Goal: Task Accomplishment & Management: Manage account settings

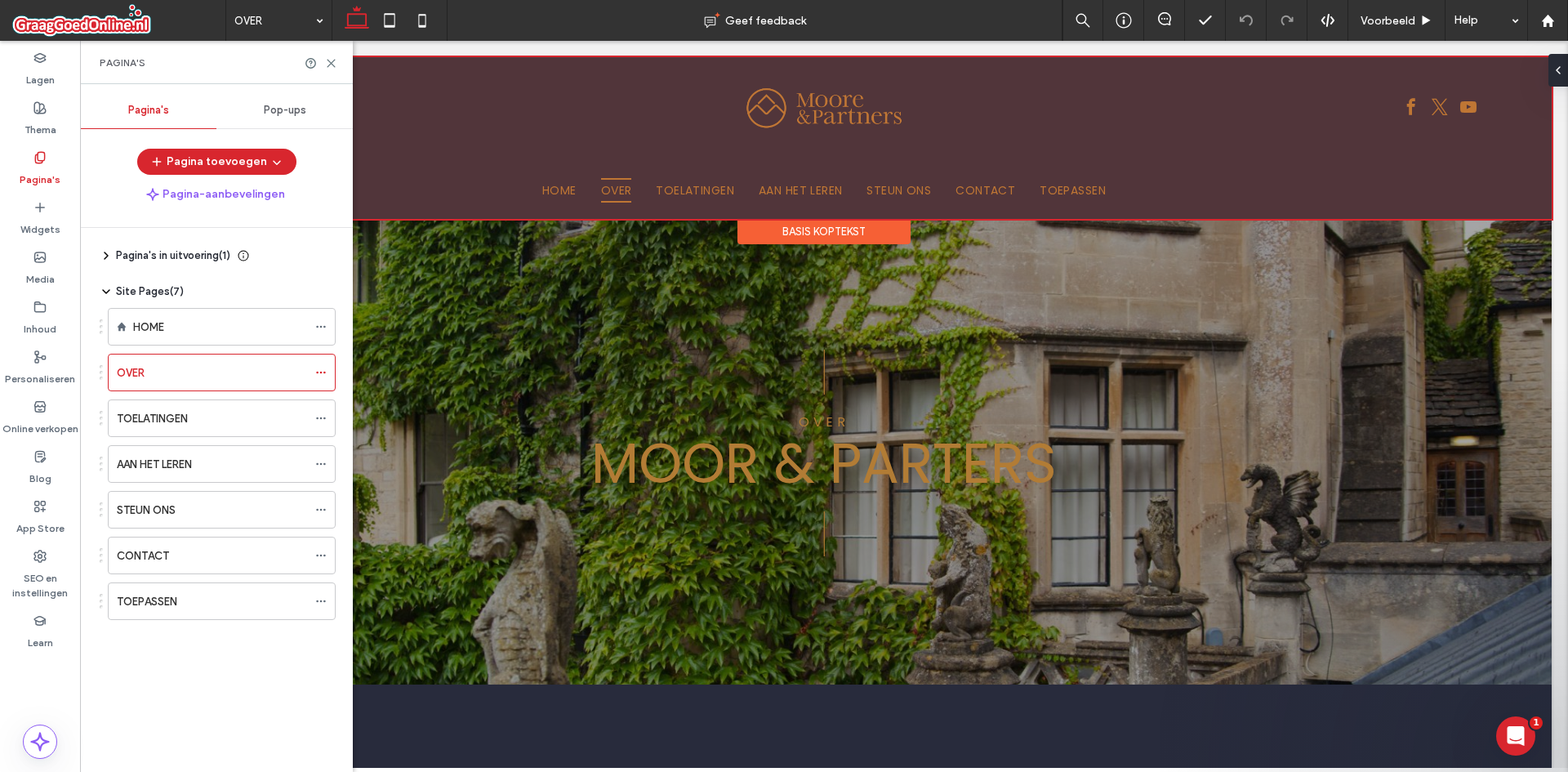
click at [682, 183] on div at bounding box center [824, 137] width 1455 height 161
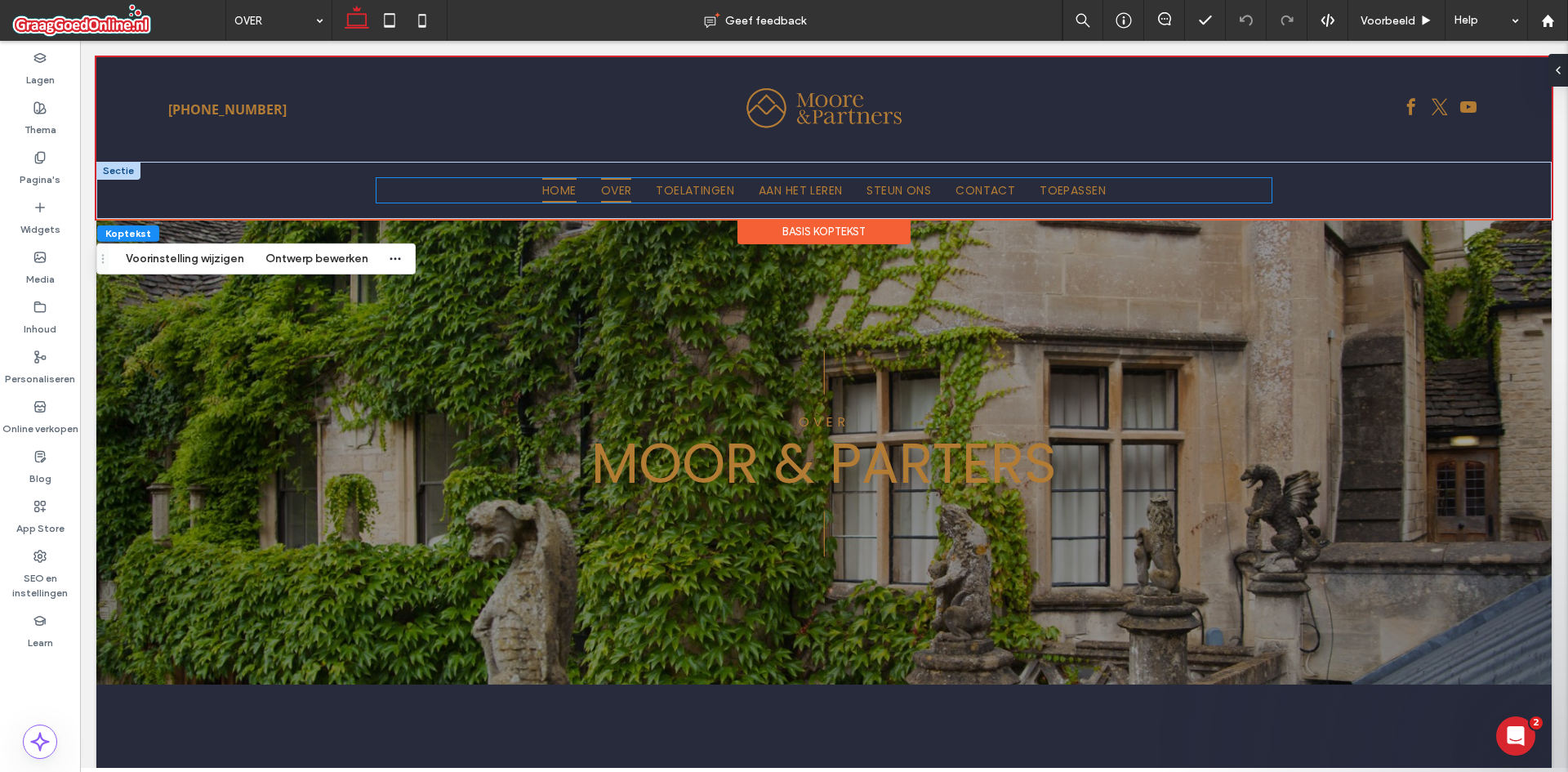
click at [554, 189] on span "HOME" at bounding box center [559, 190] width 34 height 25
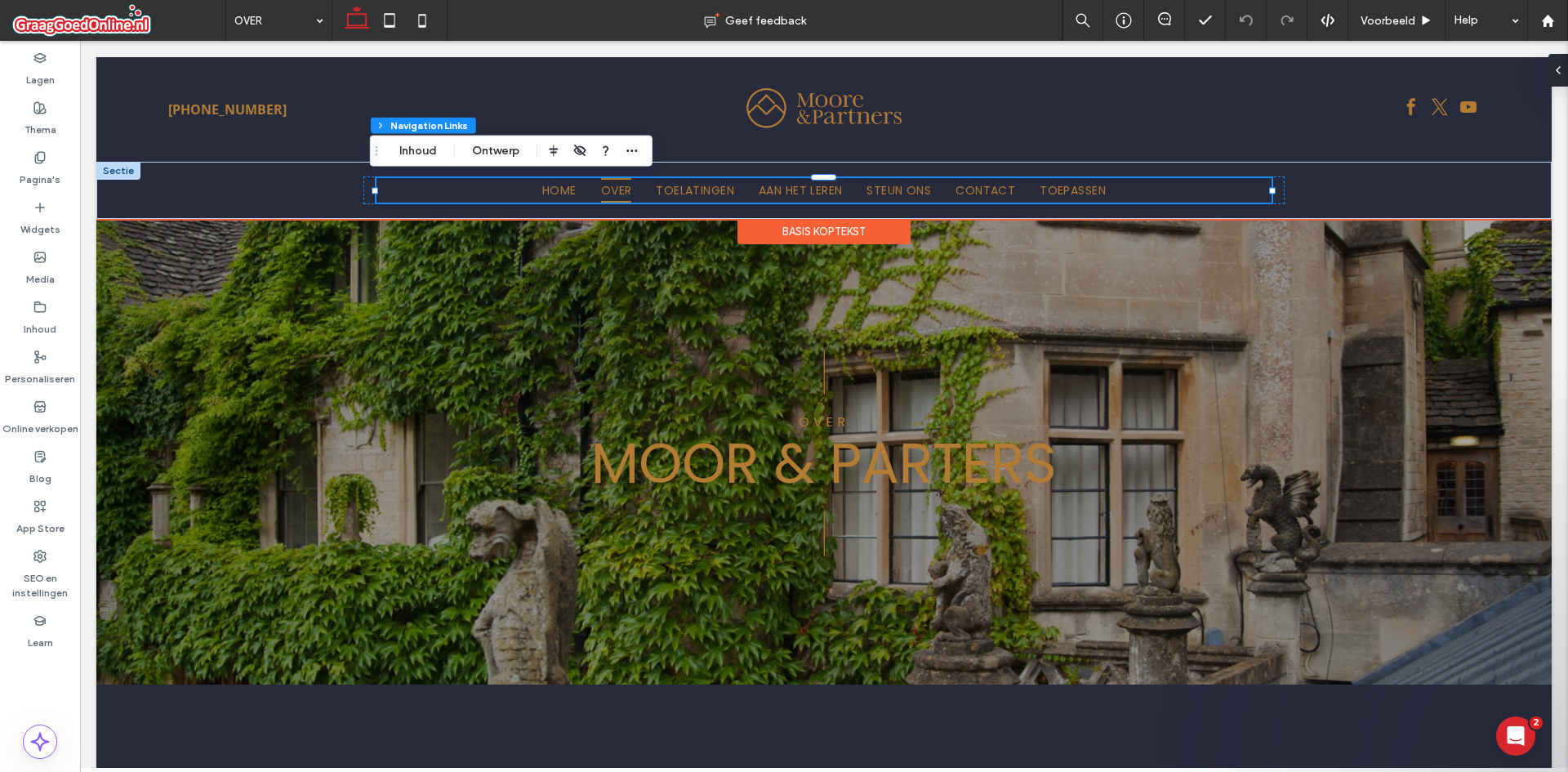
click at [614, 187] on span "OVER" at bounding box center [617, 190] width 31 height 25
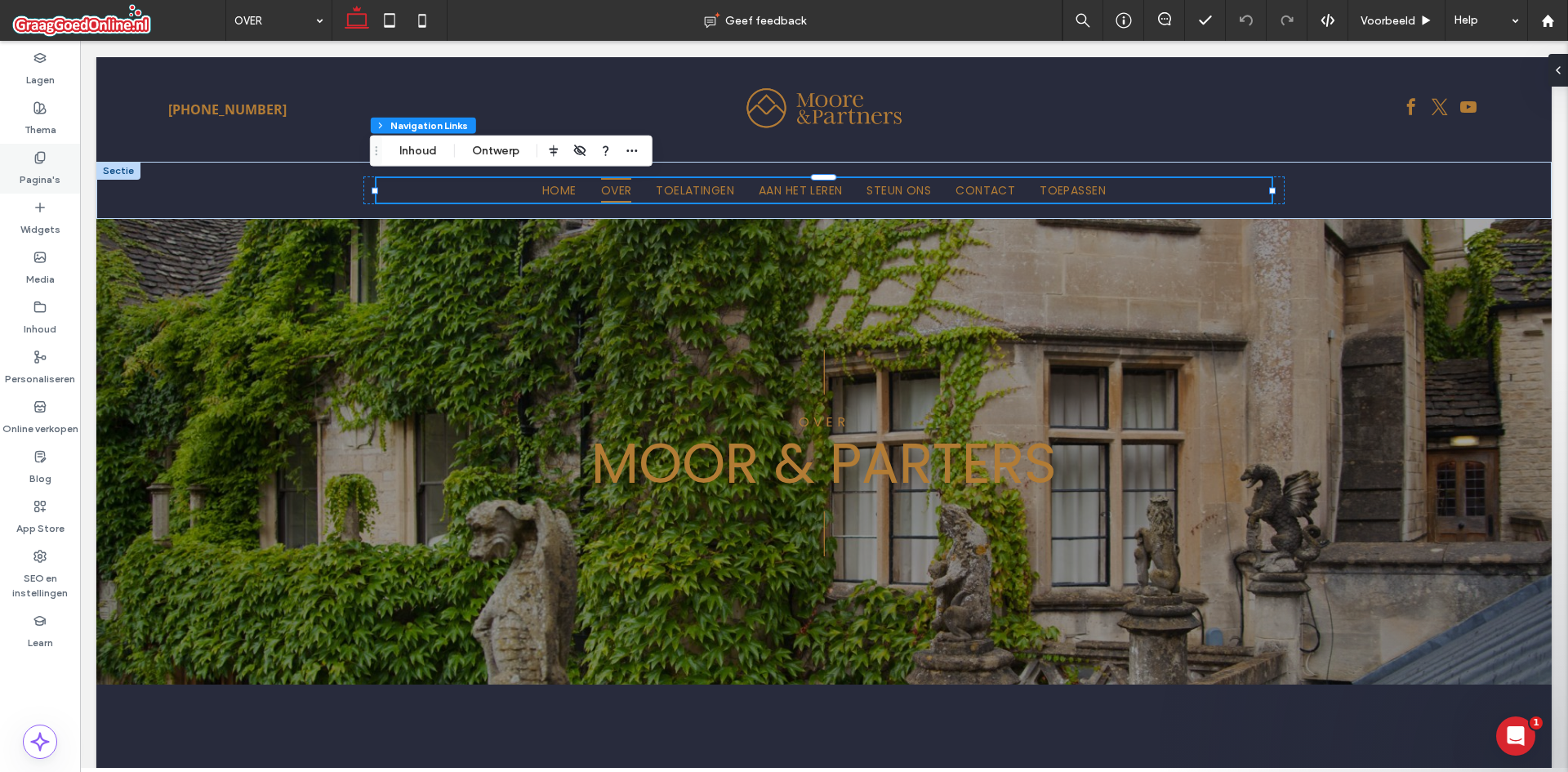
click at [40, 160] on icon at bounding box center [40, 158] width 13 height 13
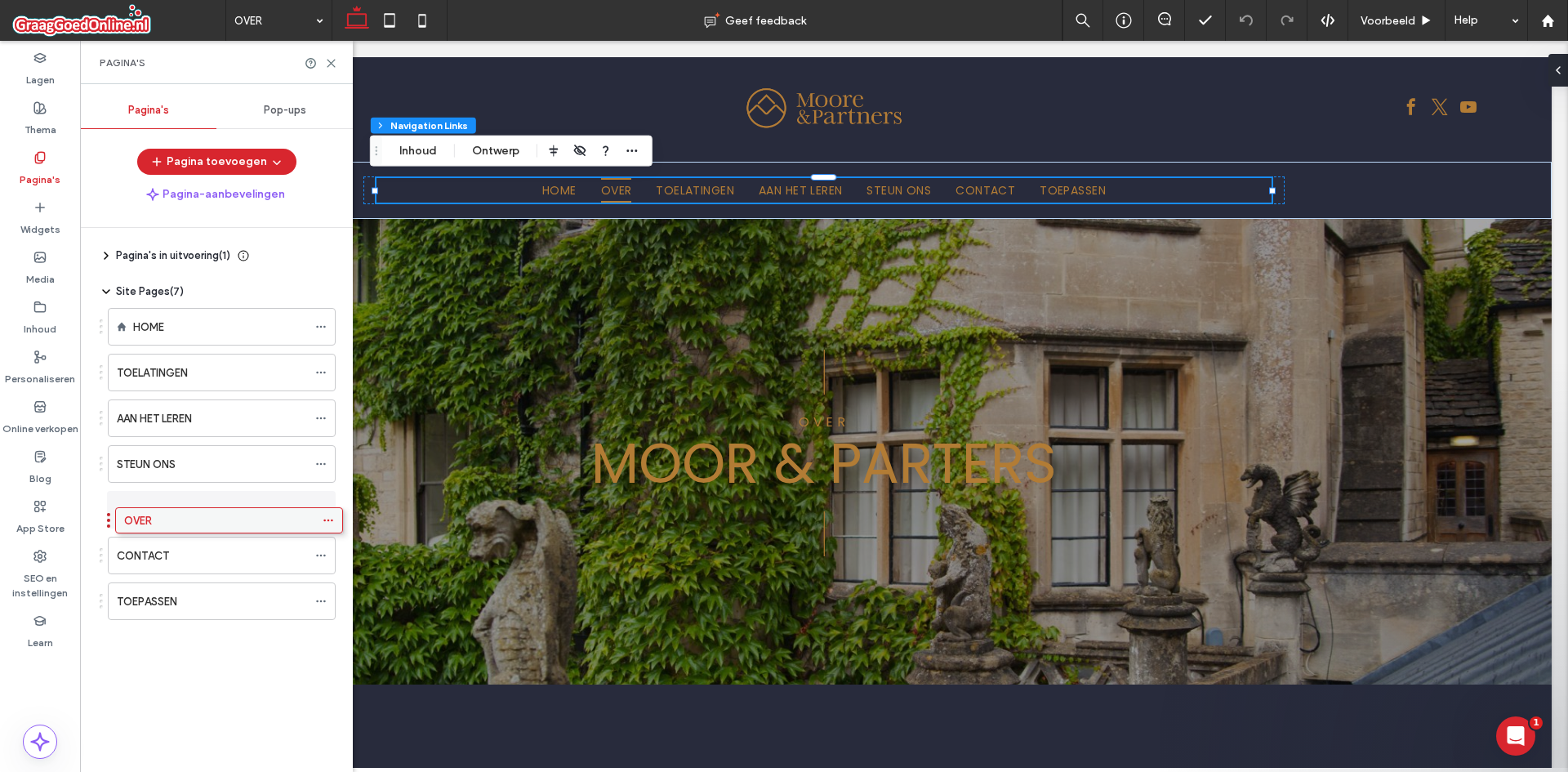
drag, startPoint x: 183, startPoint y: 378, endPoint x: 191, endPoint y: 532, distance: 154.2
click at [235, 382] on div "TOELATINGEN" at bounding box center [212, 372] width 190 height 36
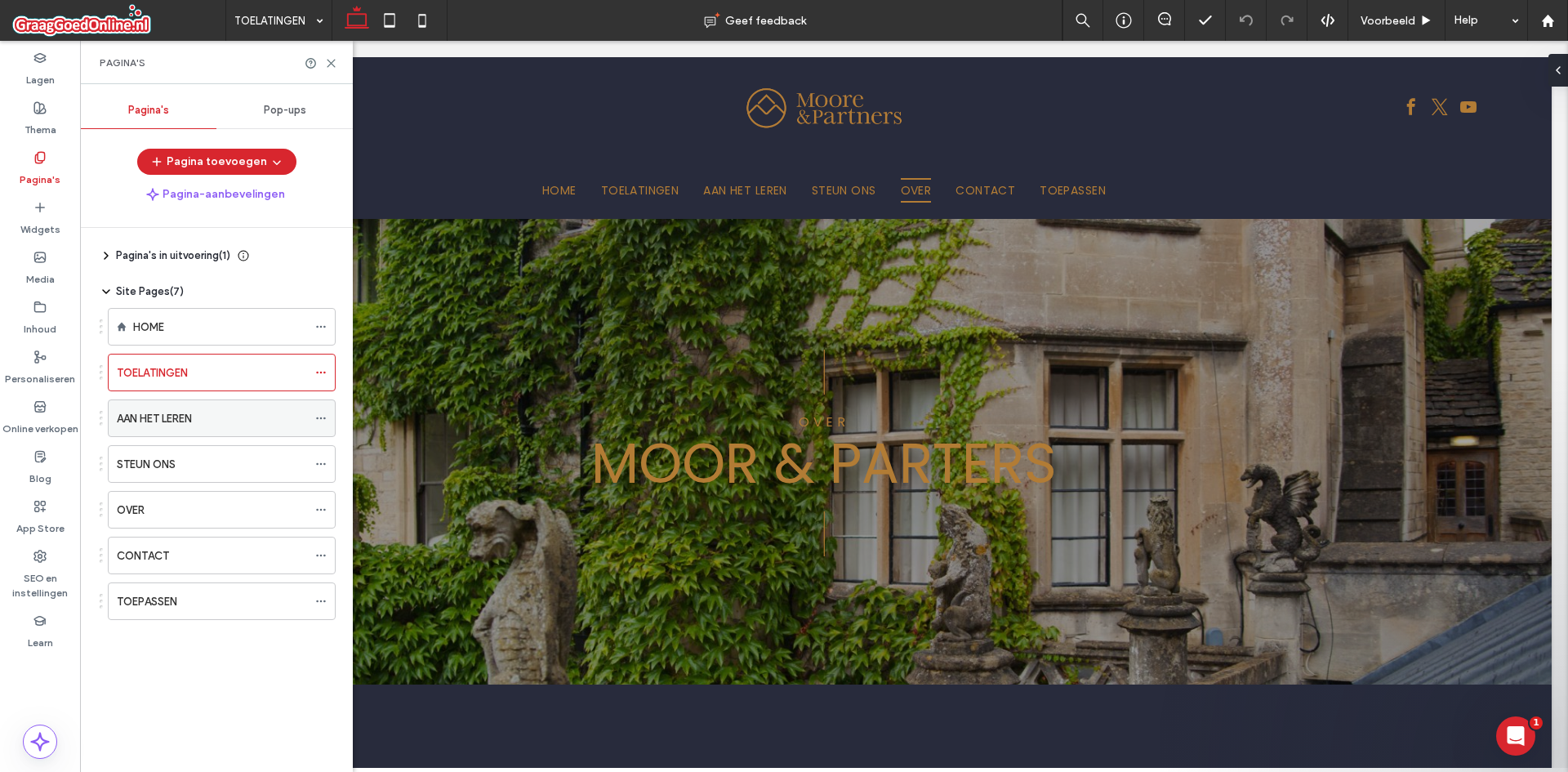
click at [225, 427] on div "AAN HET LEREN" at bounding box center [212, 418] width 190 height 36
click at [204, 461] on div "STEUN ONS" at bounding box center [212, 464] width 190 height 18
click at [215, 413] on div "AAN HET LEREN" at bounding box center [212, 419] width 190 height 18
click at [253, 508] on div "OVER" at bounding box center [212, 510] width 190 height 18
click at [168, 576] on ol "HOME TOELATINGEN AAN HET LEREN STEUN ONS OVER CONTACT TOEPASSEN" at bounding box center [211, 464] width 248 height 312
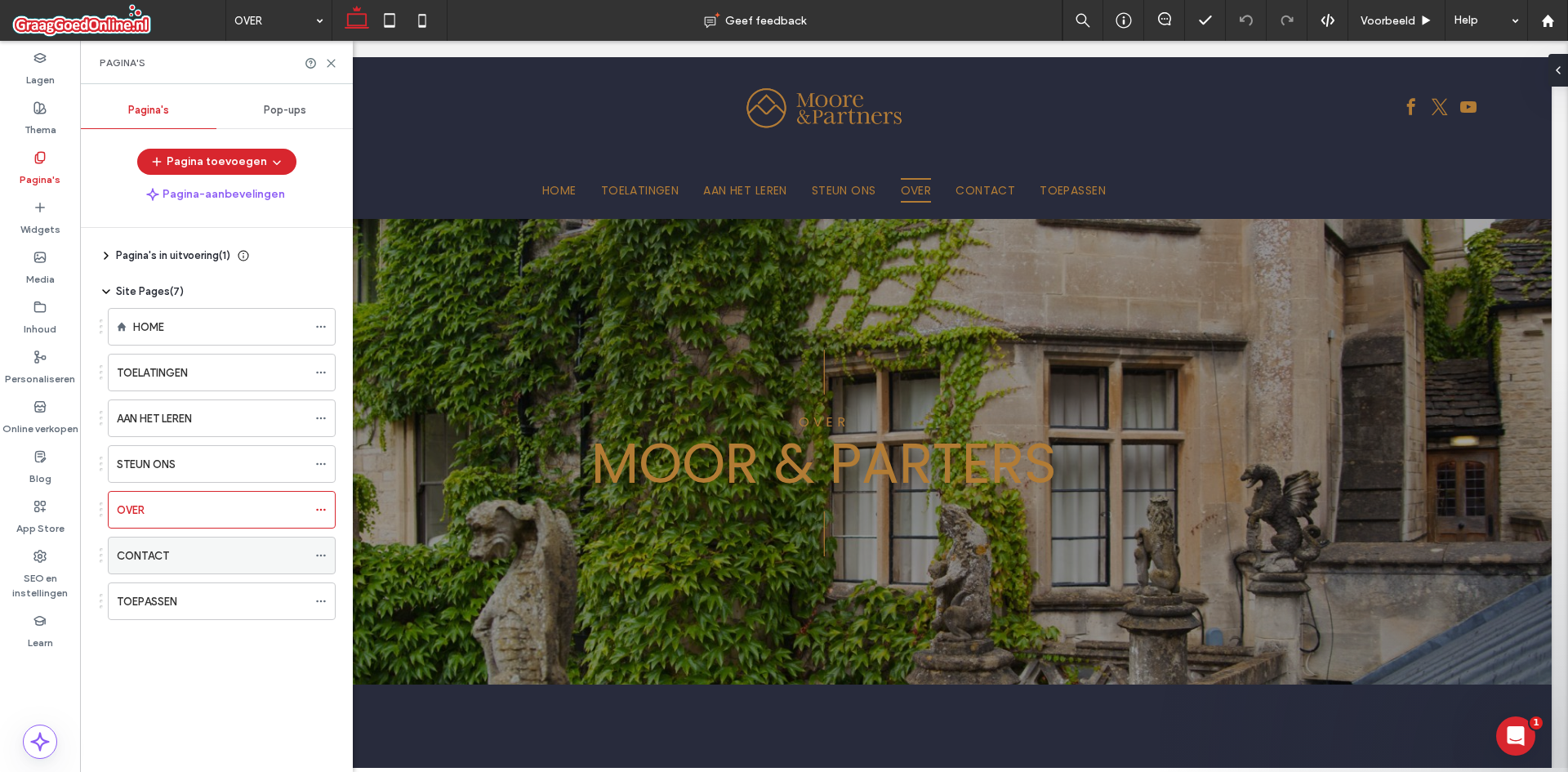
click at [183, 562] on div "CONTACT" at bounding box center [212, 555] width 190 height 18
drag, startPoint x: 206, startPoint y: 559, endPoint x: 202, endPoint y: 627, distance: 68.1
click at [218, 559] on div "TOEPASSEN" at bounding box center [212, 555] width 190 height 18
click at [203, 369] on div "TOELATINGEN" at bounding box center [212, 373] width 190 height 18
click at [318, 368] on icon at bounding box center [321, 373] width 11 height 11
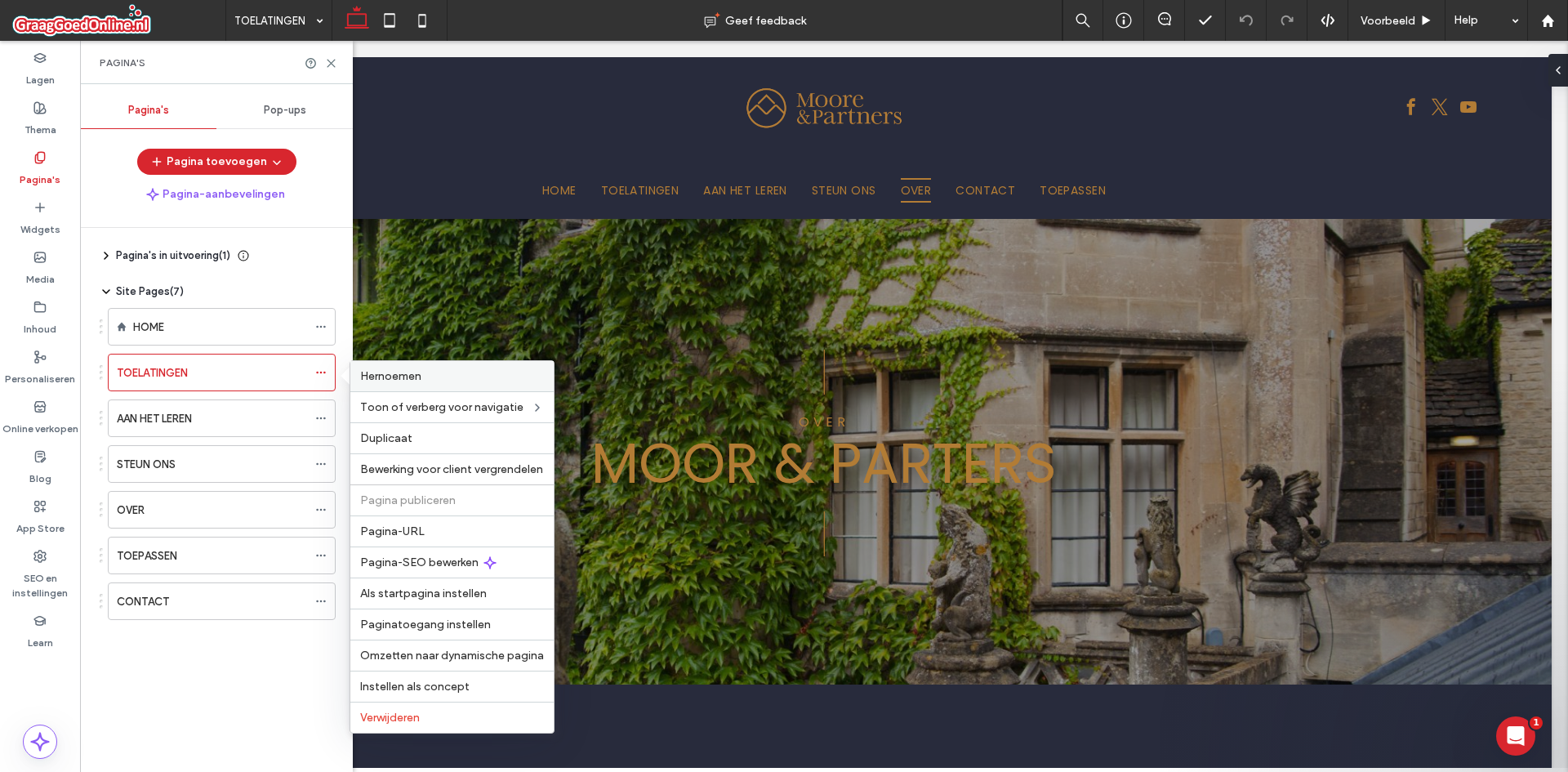
click at [454, 364] on div "Hernoemen" at bounding box center [452, 375] width 204 height 30
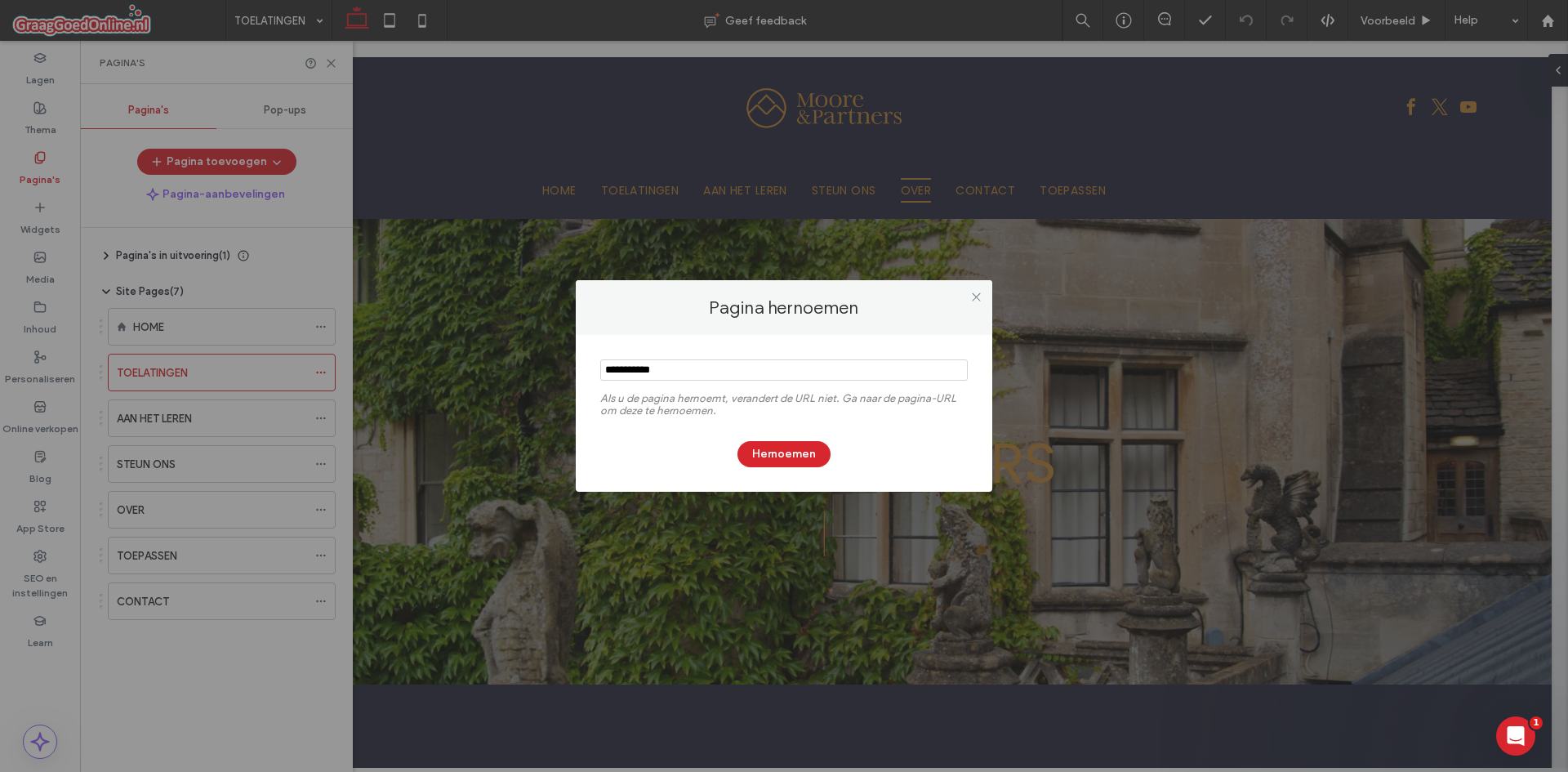
drag, startPoint x: 737, startPoint y: 367, endPoint x: 374, endPoint y: 339, distance: 364.1
click at [370, 341] on div "Pagina hernoemen Als u de pagina hernoemt, verandert de URL niet. Ga naar de pa…" at bounding box center [784, 386] width 1568 height 772
type input "********"
click at [771, 459] on button "Hernoemen" at bounding box center [784, 454] width 93 height 26
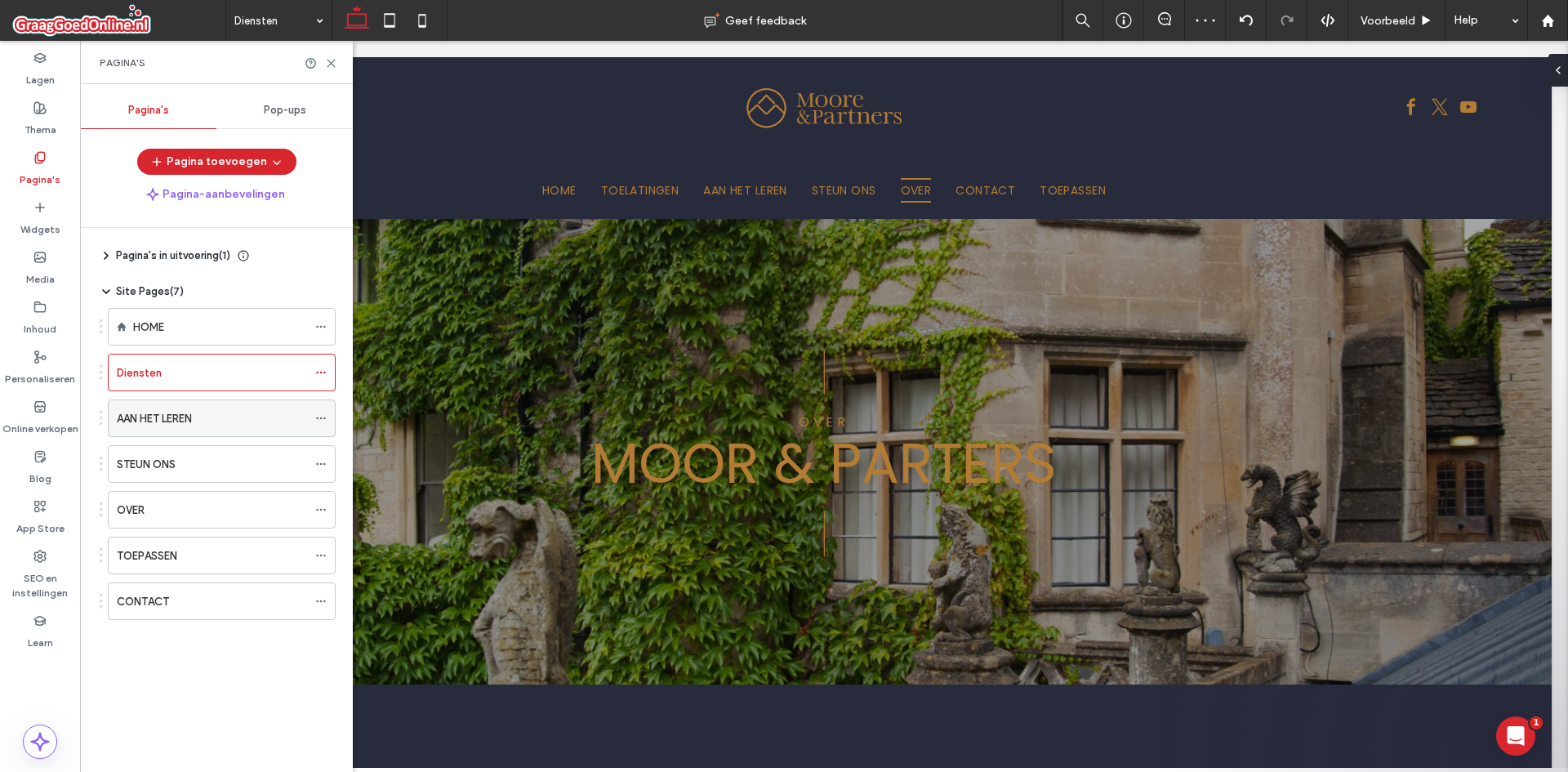
click at [318, 413] on icon at bounding box center [321, 418] width 11 height 11
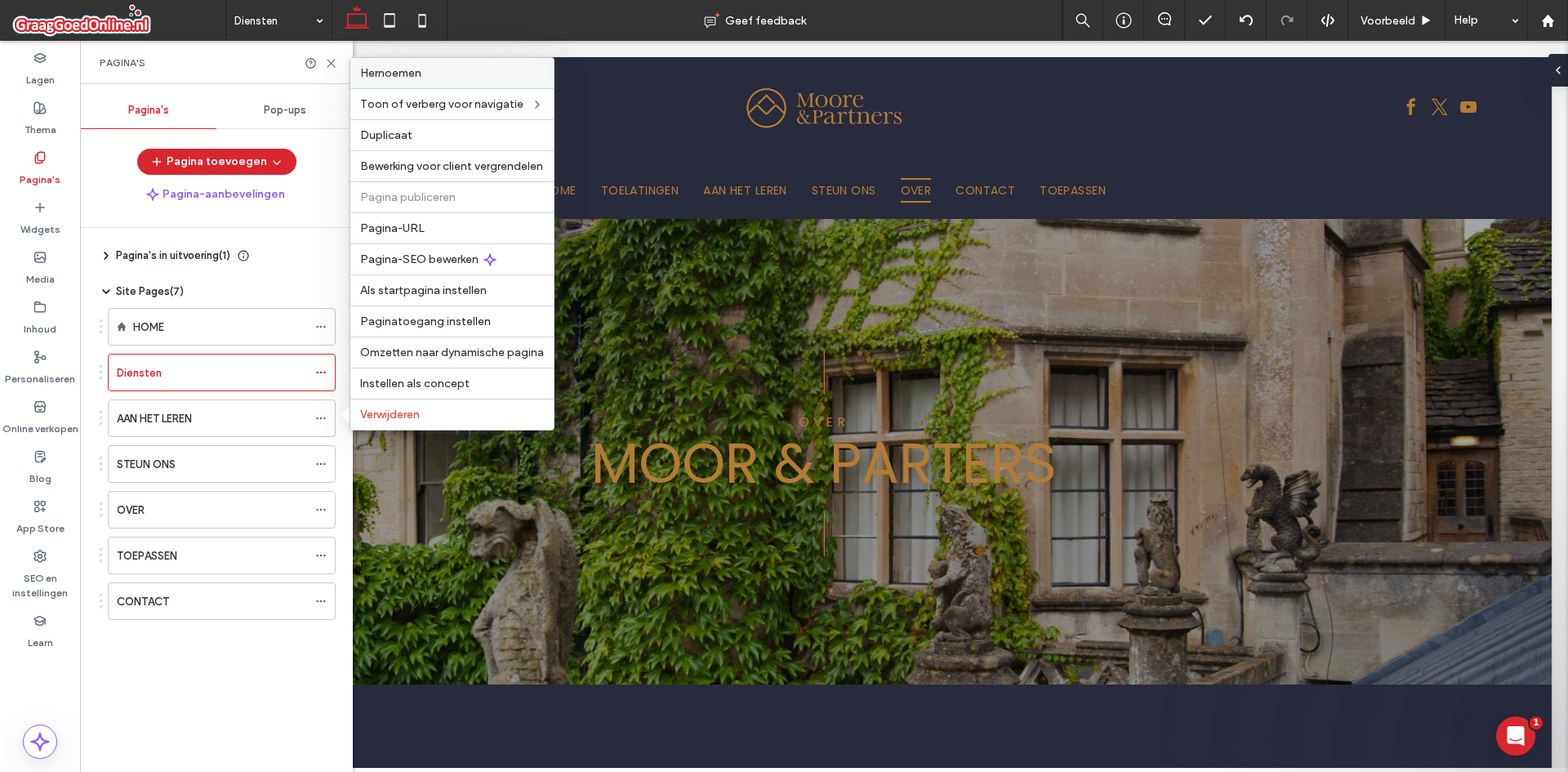
click at [432, 67] on label "Hernoemen" at bounding box center [452, 73] width 183 height 14
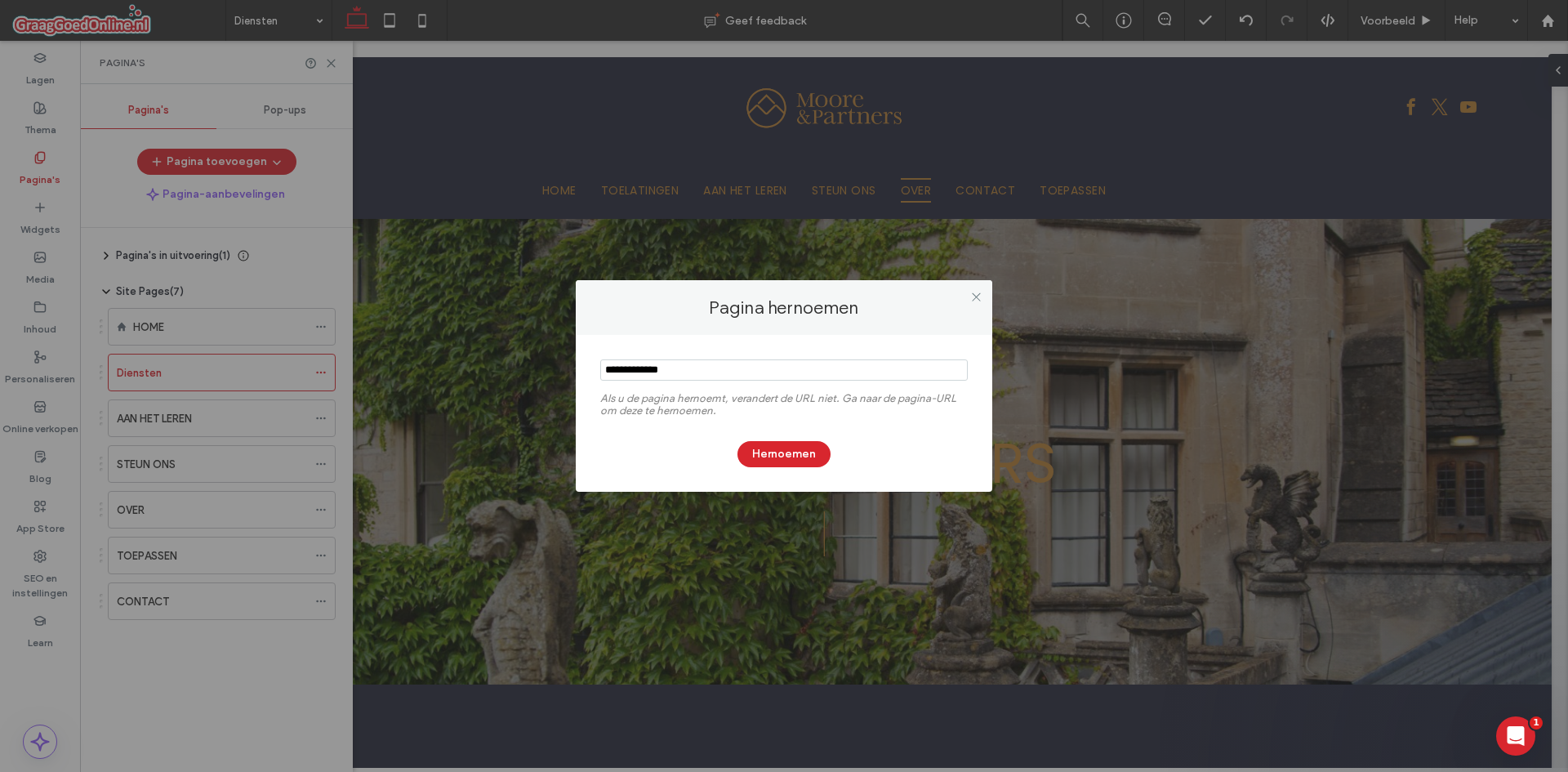
drag, startPoint x: 695, startPoint y: 373, endPoint x: 239, endPoint y: 363, distance: 456.1
click at [216, 372] on div "Pagina hernoemen Als u de pagina hernoemt, verandert de URL niet. Ga naar de pa…" at bounding box center [784, 386] width 1568 height 772
type input "*********"
click at [808, 454] on button "Hernoemen" at bounding box center [784, 454] width 93 height 26
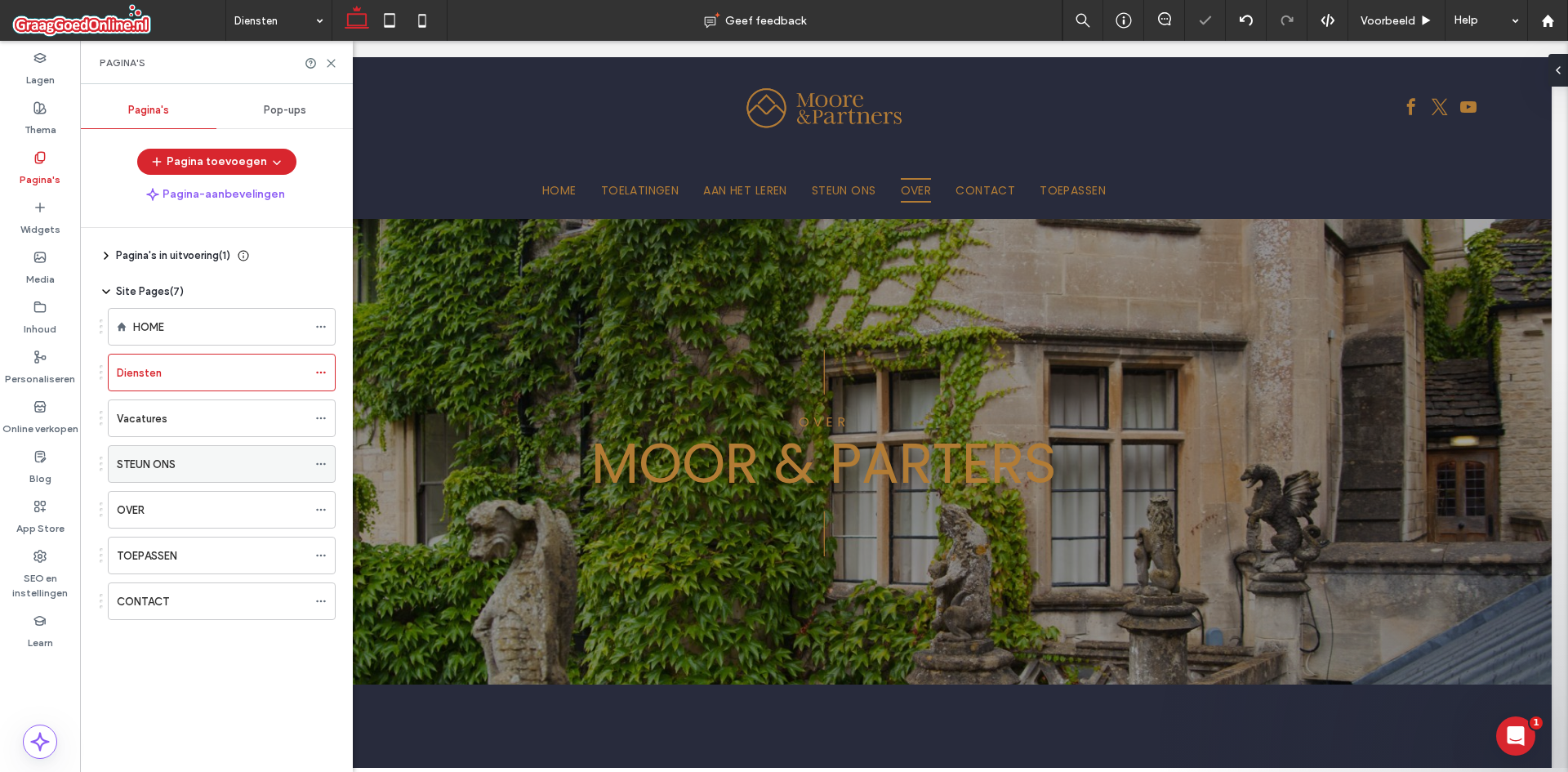
click at [318, 461] on icon at bounding box center [321, 464] width 11 height 11
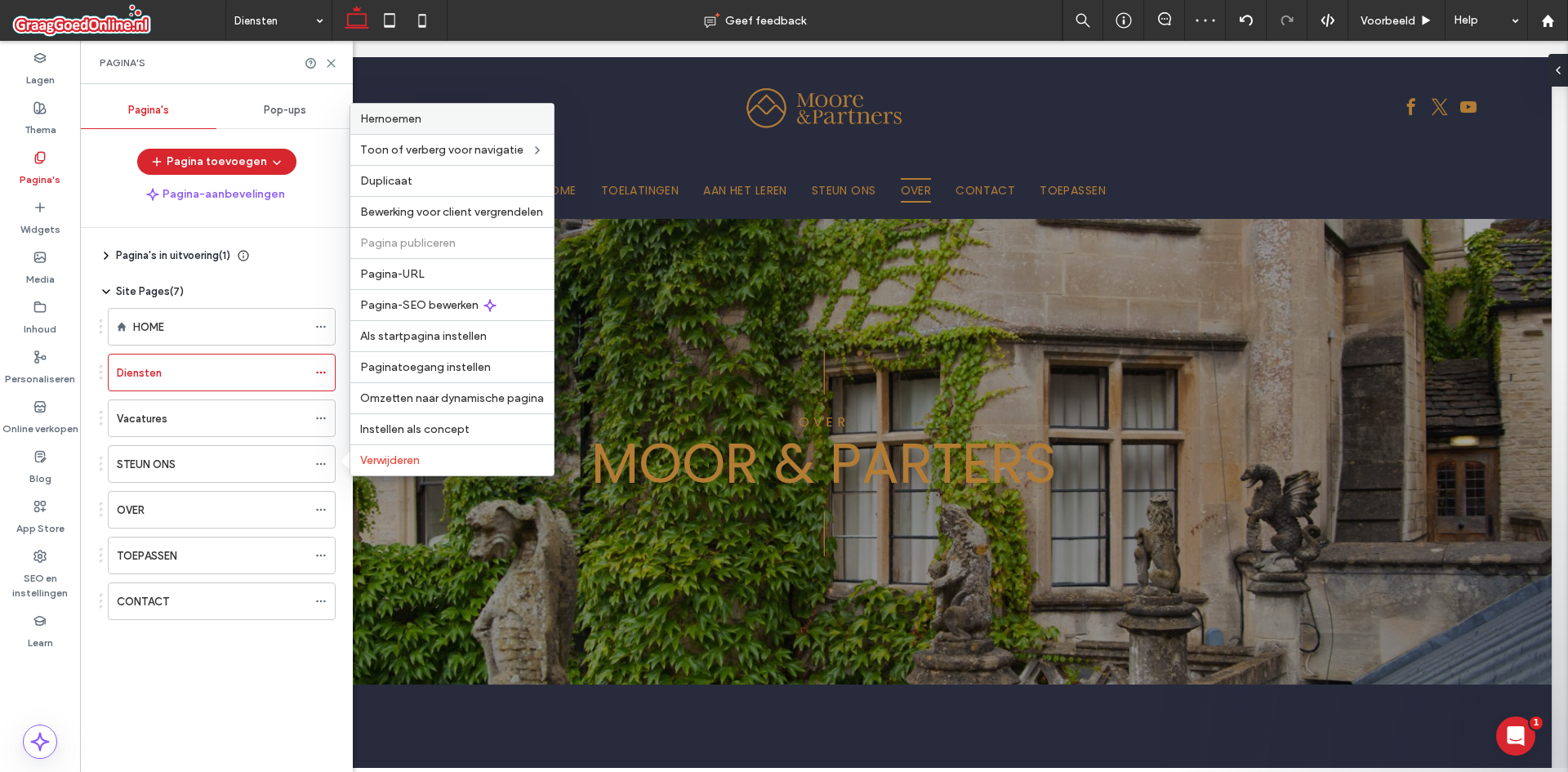
click at [437, 119] on label "Hernoemen" at bounding box center [452, 118] width 183 height 14
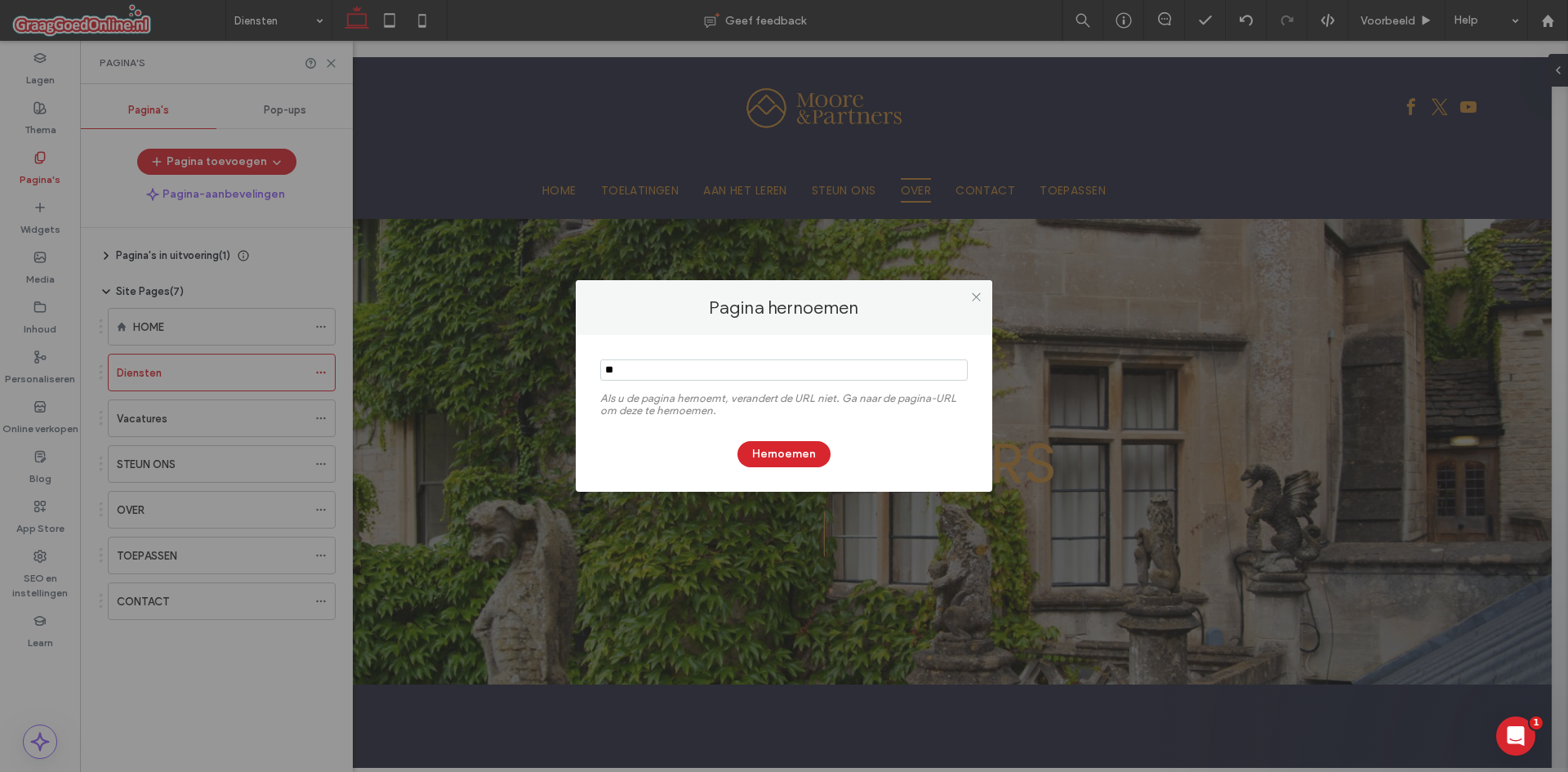
type input "*"
click at [640, 362] on input "notEmpty" at bounding box center [784, 370] width 368 height 21
paste input "********"
drag, startPoint x: 612, startPoint y: 368, endPoint x: 684, endPoint y: 367, distance: 72.0
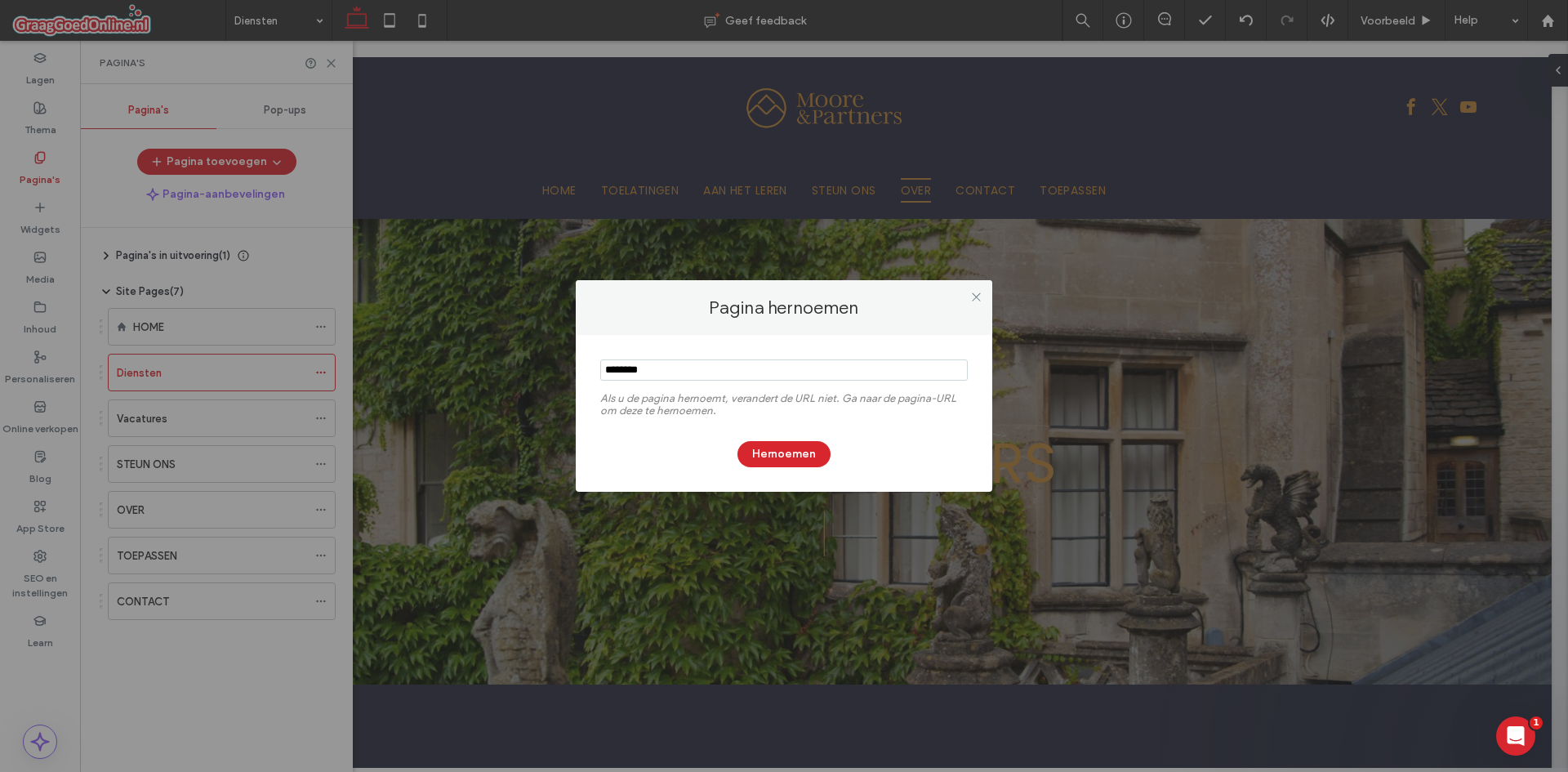
click at [626, 371] on input "notEmpty" at bounding box center [784, 370] width 368 height 21
click at [663, 363] on input "notEmpty" at bounding box center [784, 370] width 368 height 21
drag, startPoint x: 609, startPoint y: 371, endPoint x: 861, endPoint y: 368, distance: 252.0
click at [610, 373] on input "notEmpty" at bounding box center [784, 370] width 368 height 21
click at [861, 368] on input "notEmpty" at bounding box center [784, 370] width 368 height 21
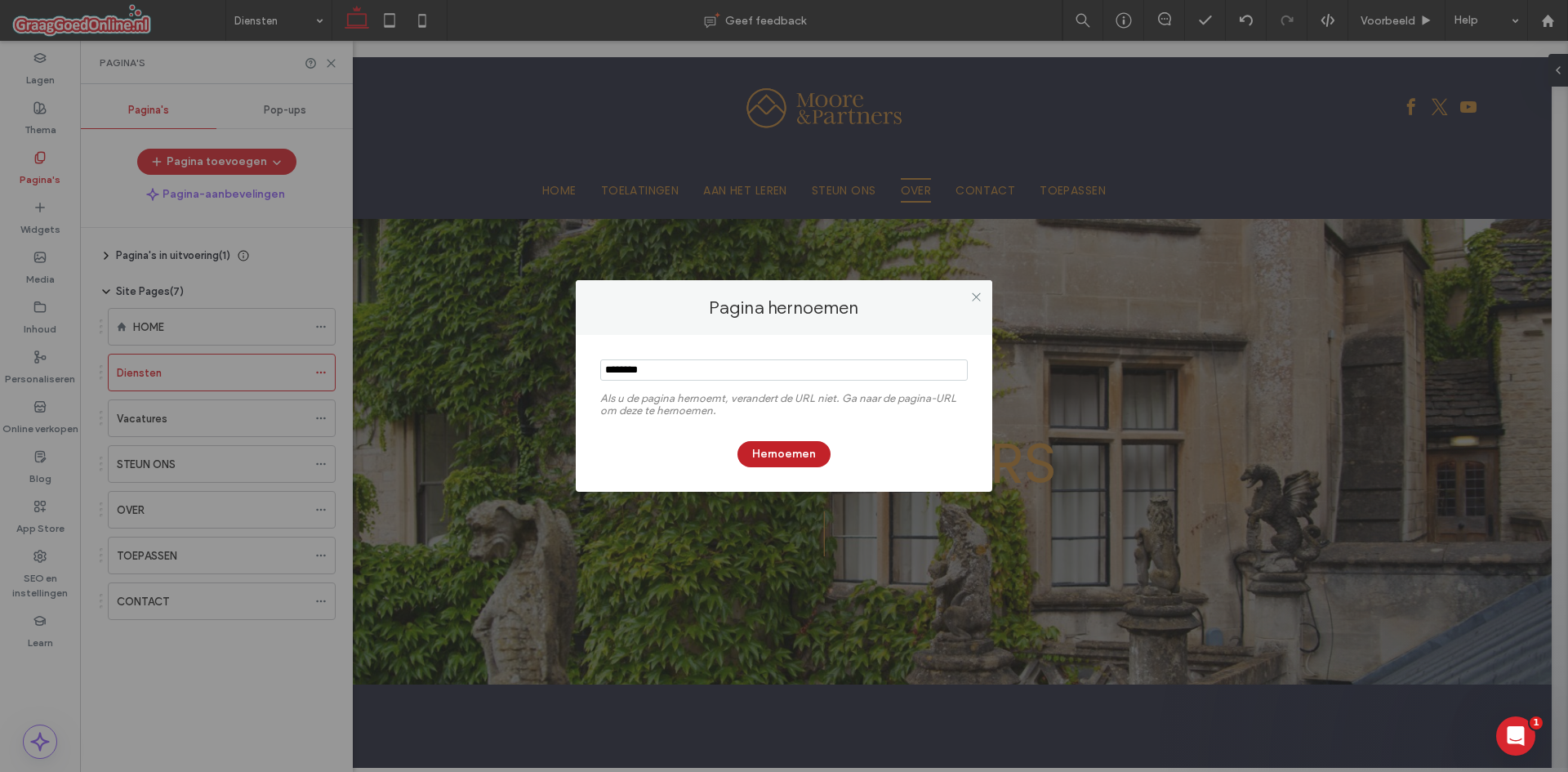
type input "********"
click at [792, 459] on button "Hernoemen" at bounding box center [784, 454] width 93 height 26
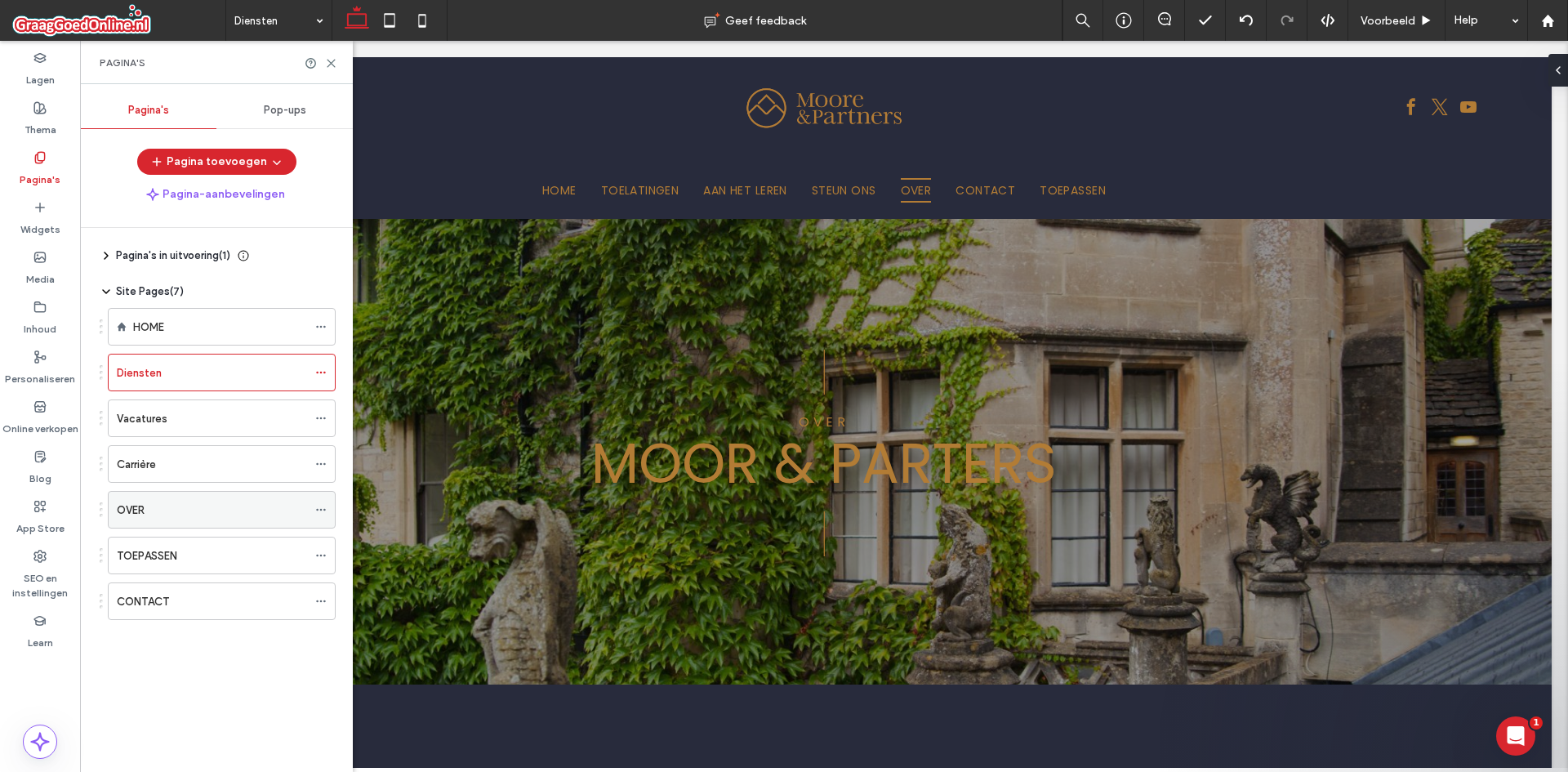
click at [323, 505] on icon at bounding box center [321, 509] width 11 height 11
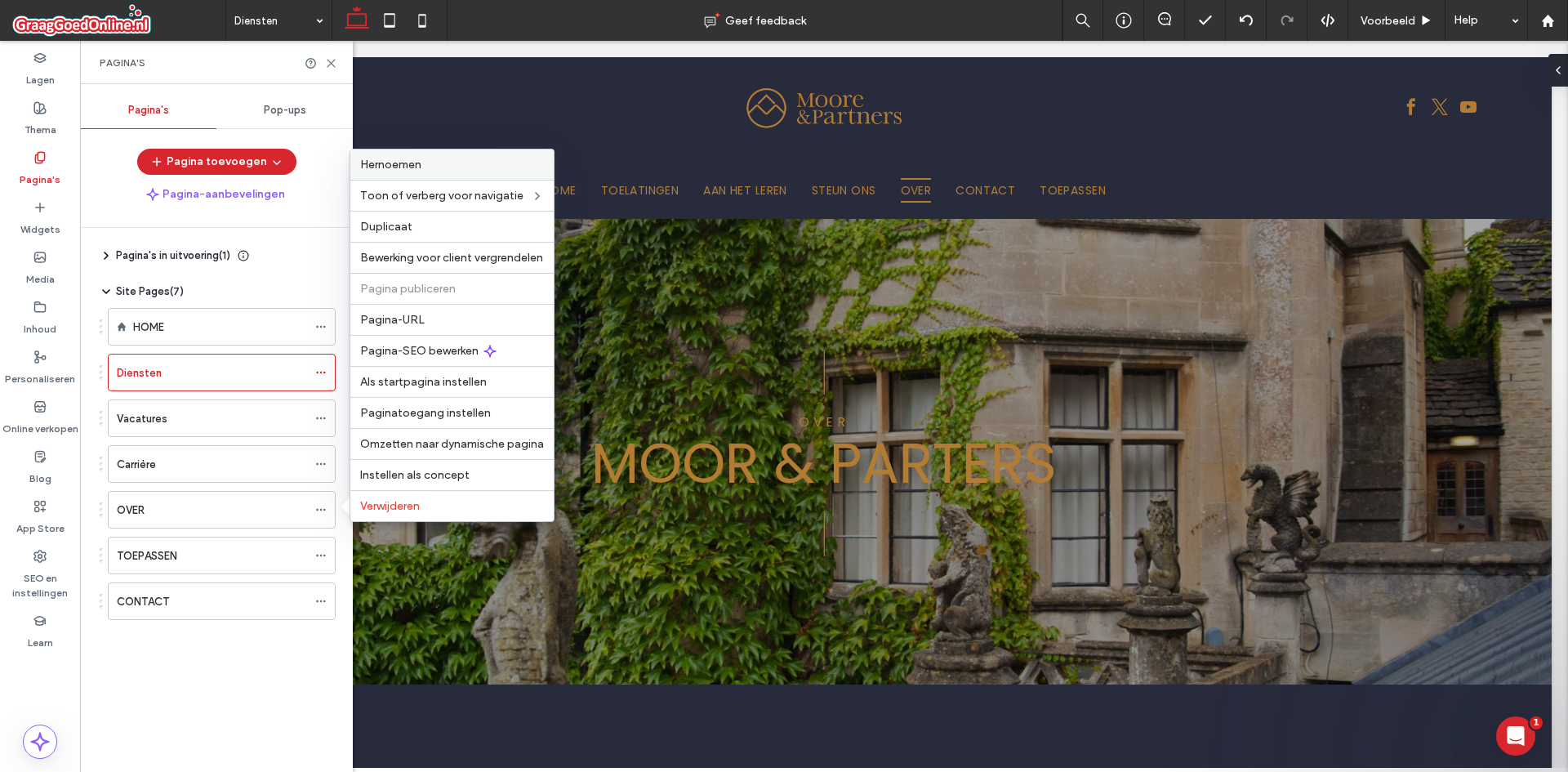
click at [381, 170] on span "Hernoemen" at bounding box center [391, 164] width 61 height 14
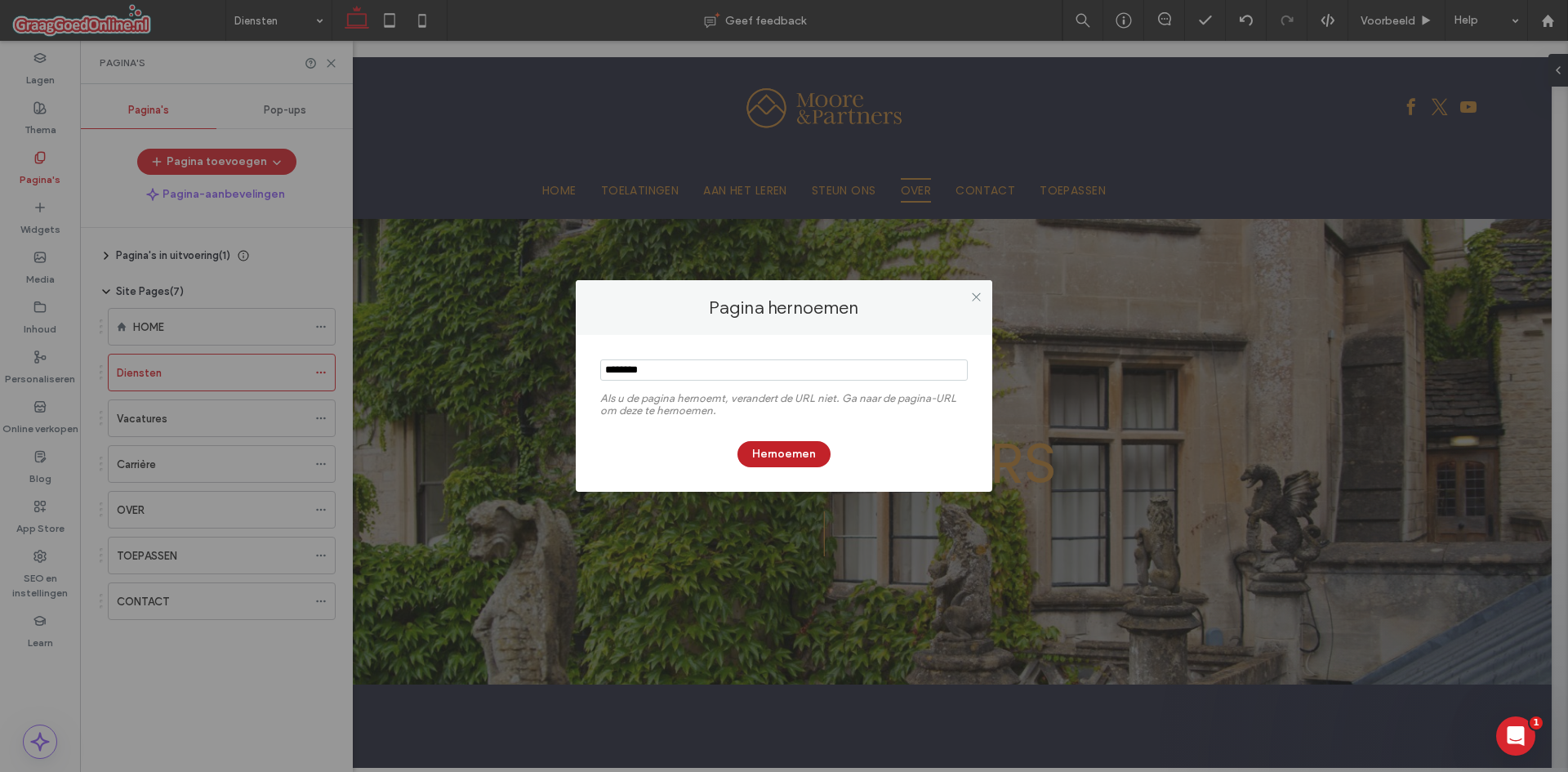
type input "********"
click at [768, 446] on button "Hernoemen" at bounding box center [784, 454] width 93 height 26
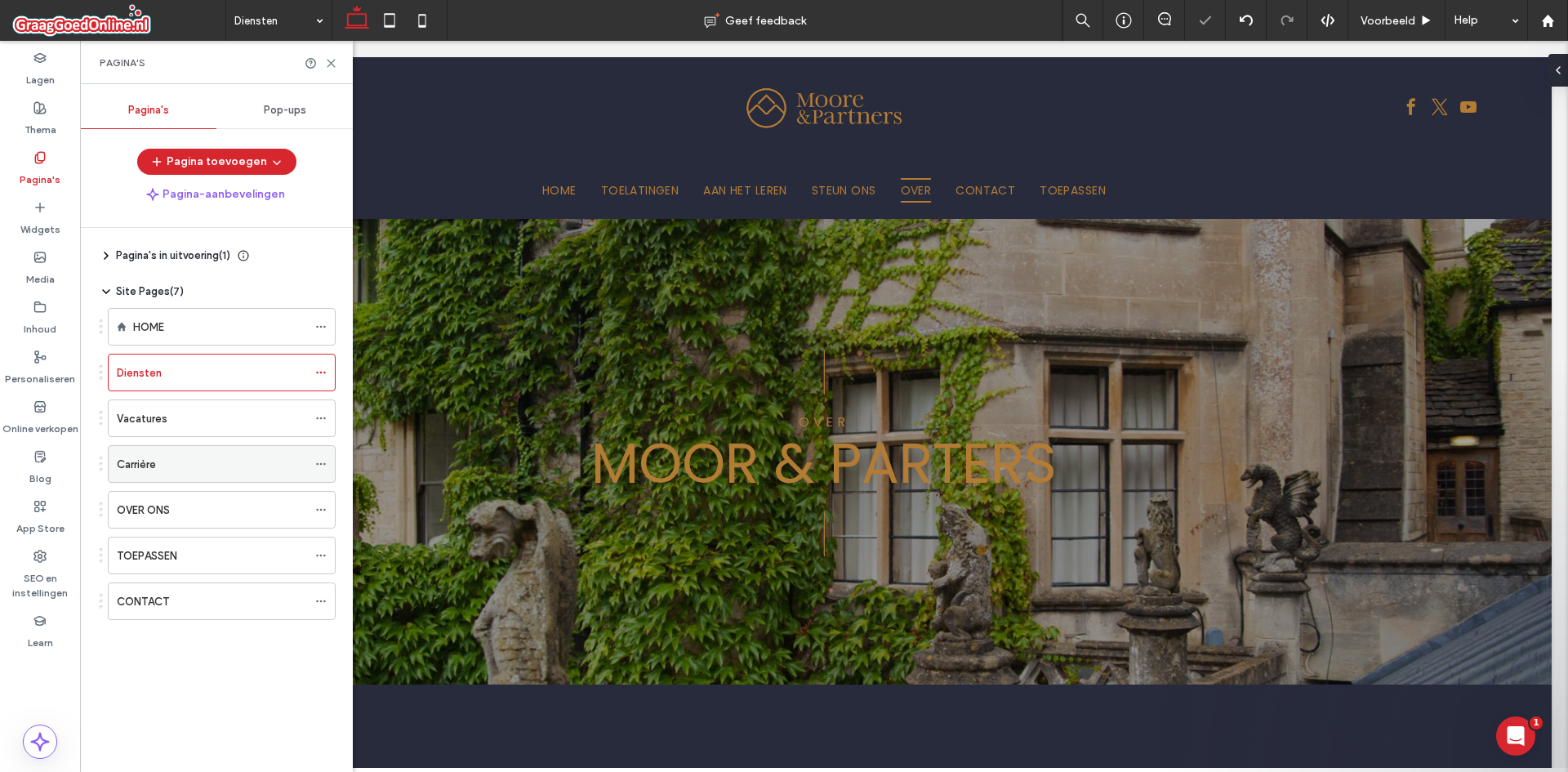
click at [321, 463] on use at bounding box center [321, 464] width 9 height 3
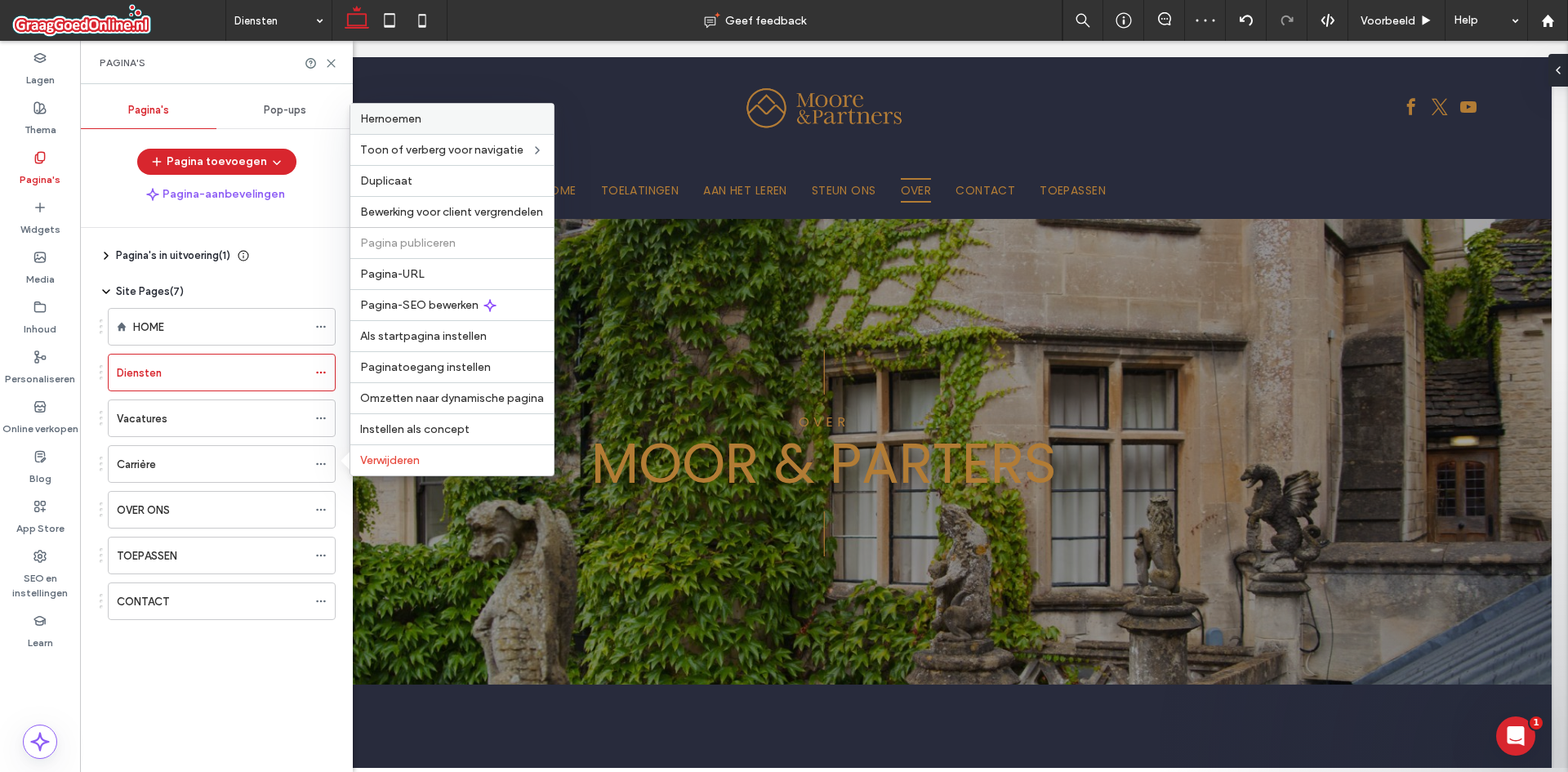
click at [445, 111] on div "Hernoemen" at bounding box center [452, 118] width 204 height 30
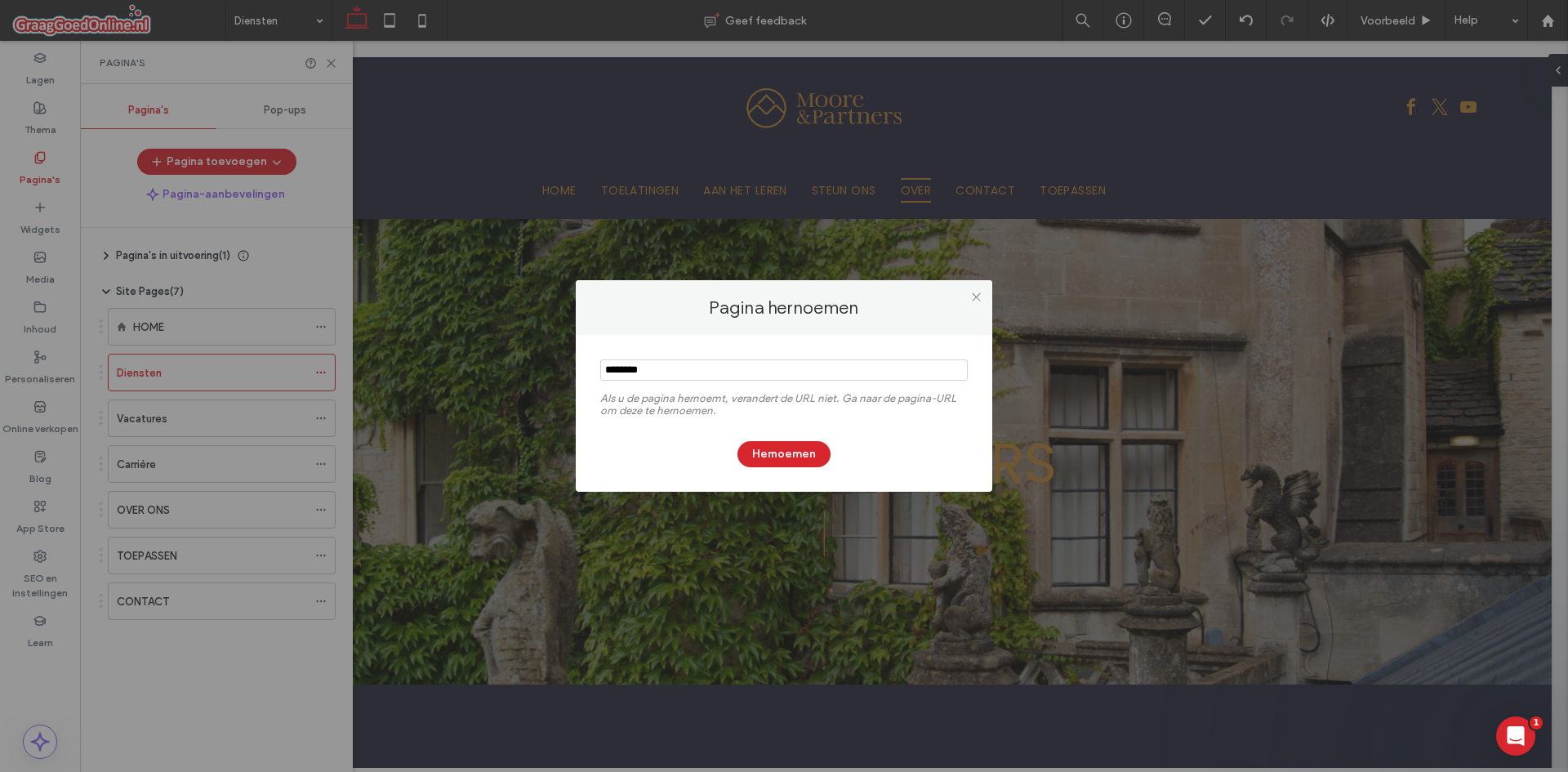
drag, startPoint x: 713, startPoint y: 378, endPoint x: 411, endPoint y: 369, distance: 302.1
click at [405, 370] on div "Pagina hernoemen Als u de pagina hernoemt, verandert de URL niet. Ga naar de pa…" at bounding box center [784, 386] width 1568 height 772
click at [643, 372] on input "notEmpty" at bounding box center [784, 370] width 368 height 21
drag, startPoint x: 640, startPoint y: 373, endPoint x: 540, endPoint y: 378, distance: 100.1
click at [540, 378] on div "Pagina hernoemen Als u de pagina hernoemt, verandert de URL niet. Ga naar de pa…" at bounding box center [784, 386] width 1568 height 772
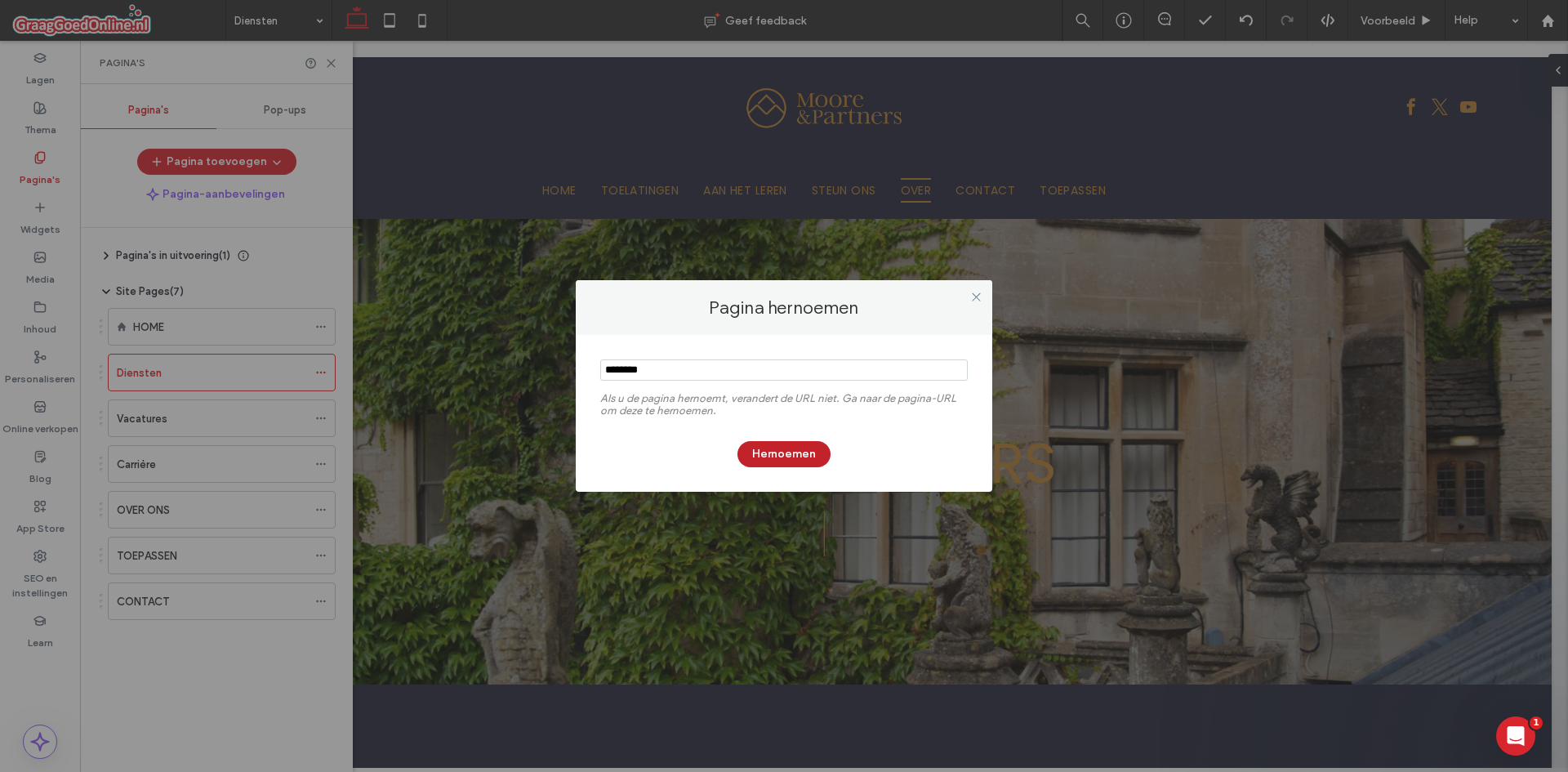
type input "********"
click at [779, 445] on button "Hernoemen" at bounding box center [784, 454] width 93 height 26
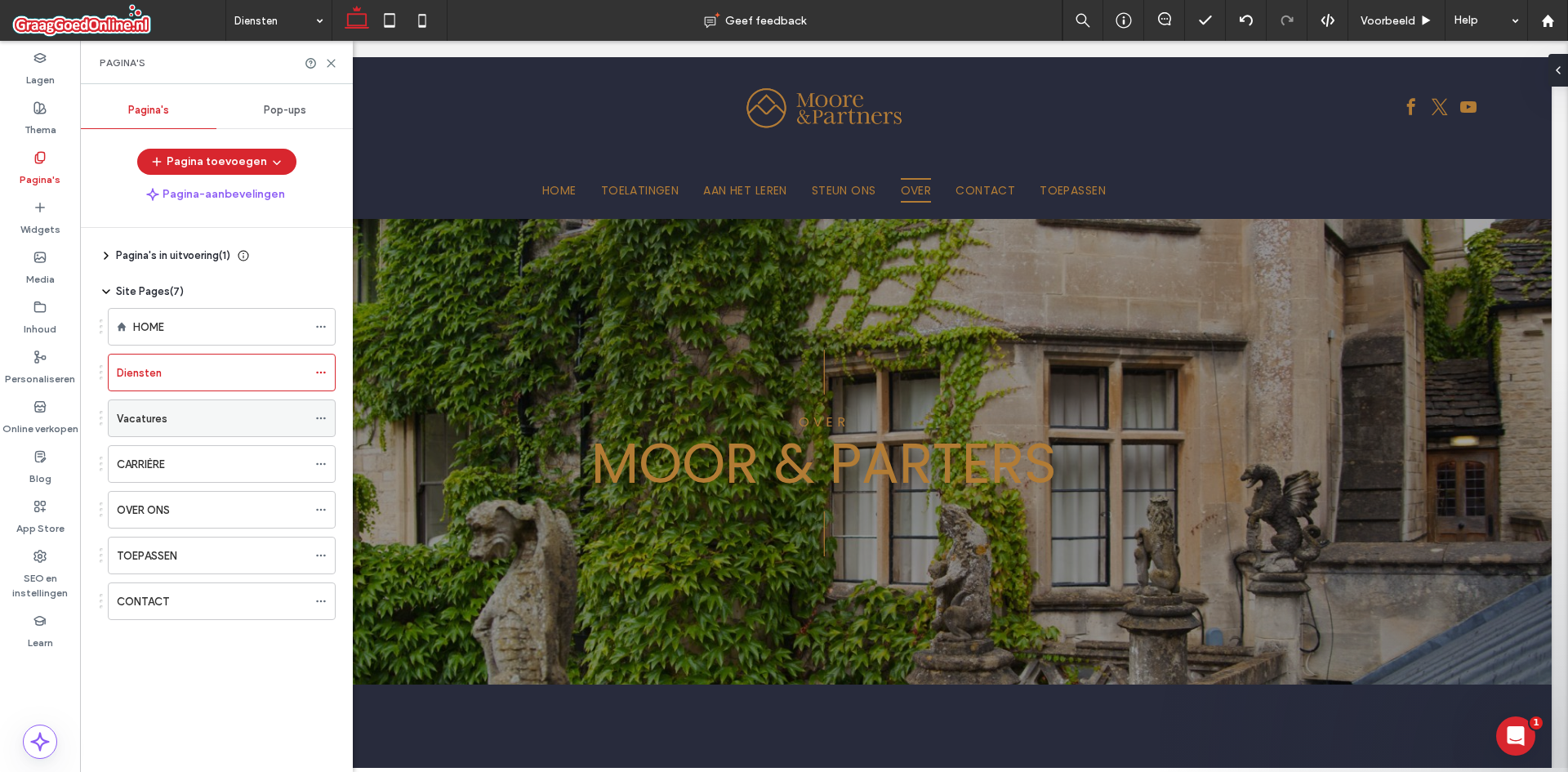
click at [325, 416] on icon at bounding box center [321, 418] width 11 height 11
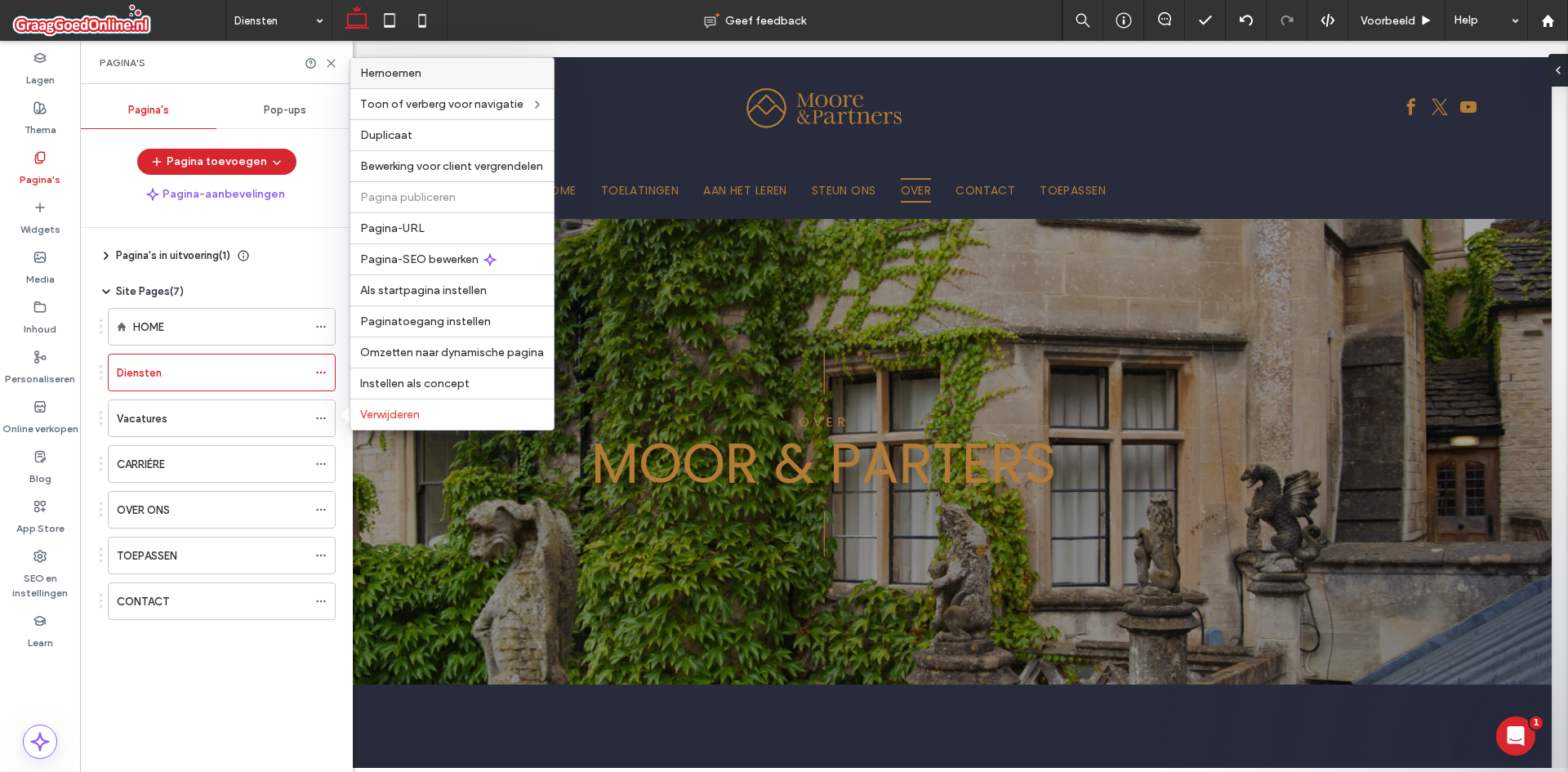
click at [433, 70] on label "Hernoemen" at bounding box center [452, 73] width 183 height 14
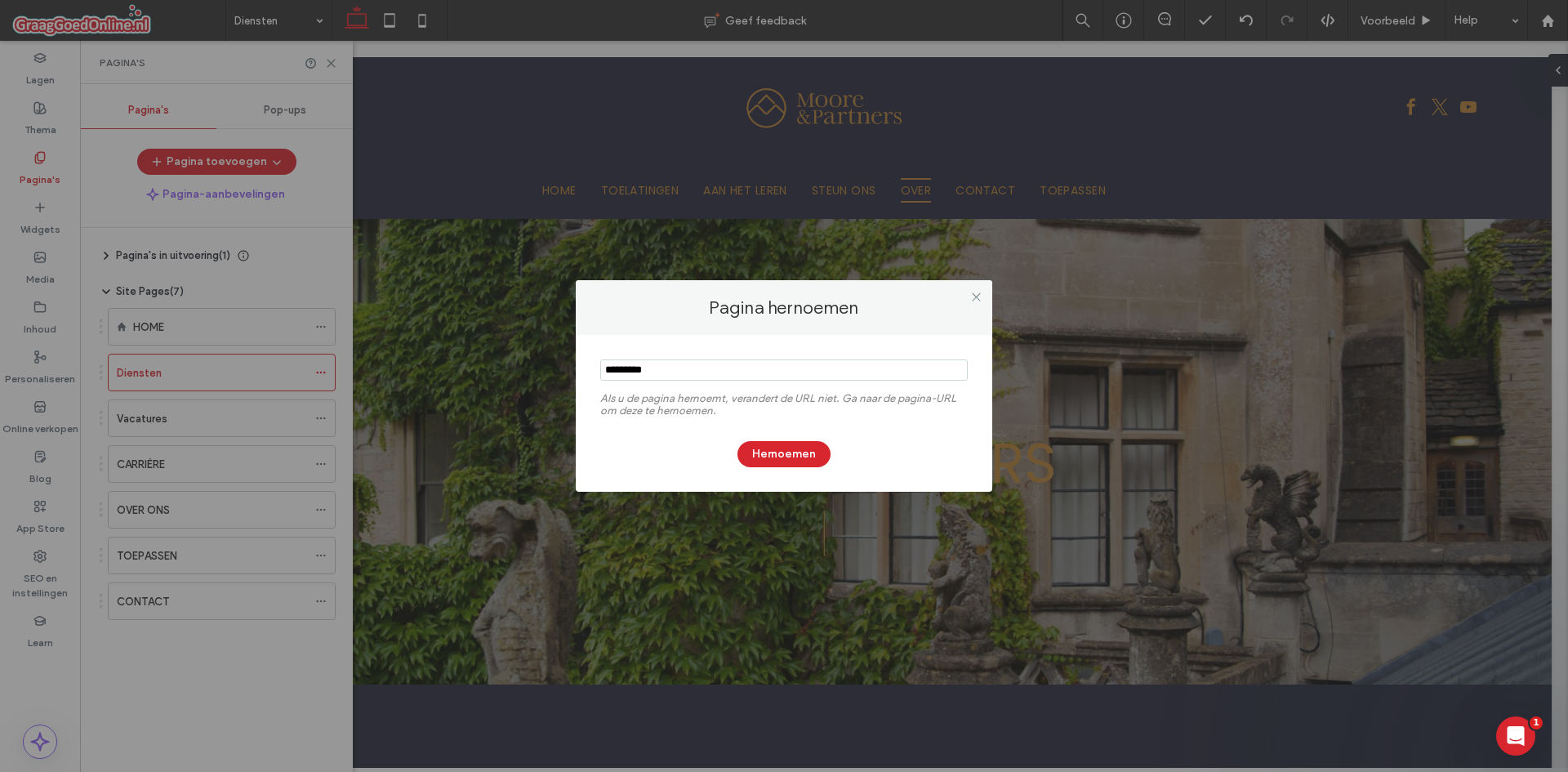
drag, startPoint x: 675, startPoint y: 376, endPoint x: 478, endPoint y: 375, distance: 197.0
click at [478, 375] on div "Pagina hernoemen Als u de pagina hernoemt, verandert de URL niet. Ga naar de pa…" at bounding box center [784, 386] width 1568 height 772
type input "*********"
click at [779, 454] on button "Hernoemen" at bounding box center [784, 454] width 93 height 26
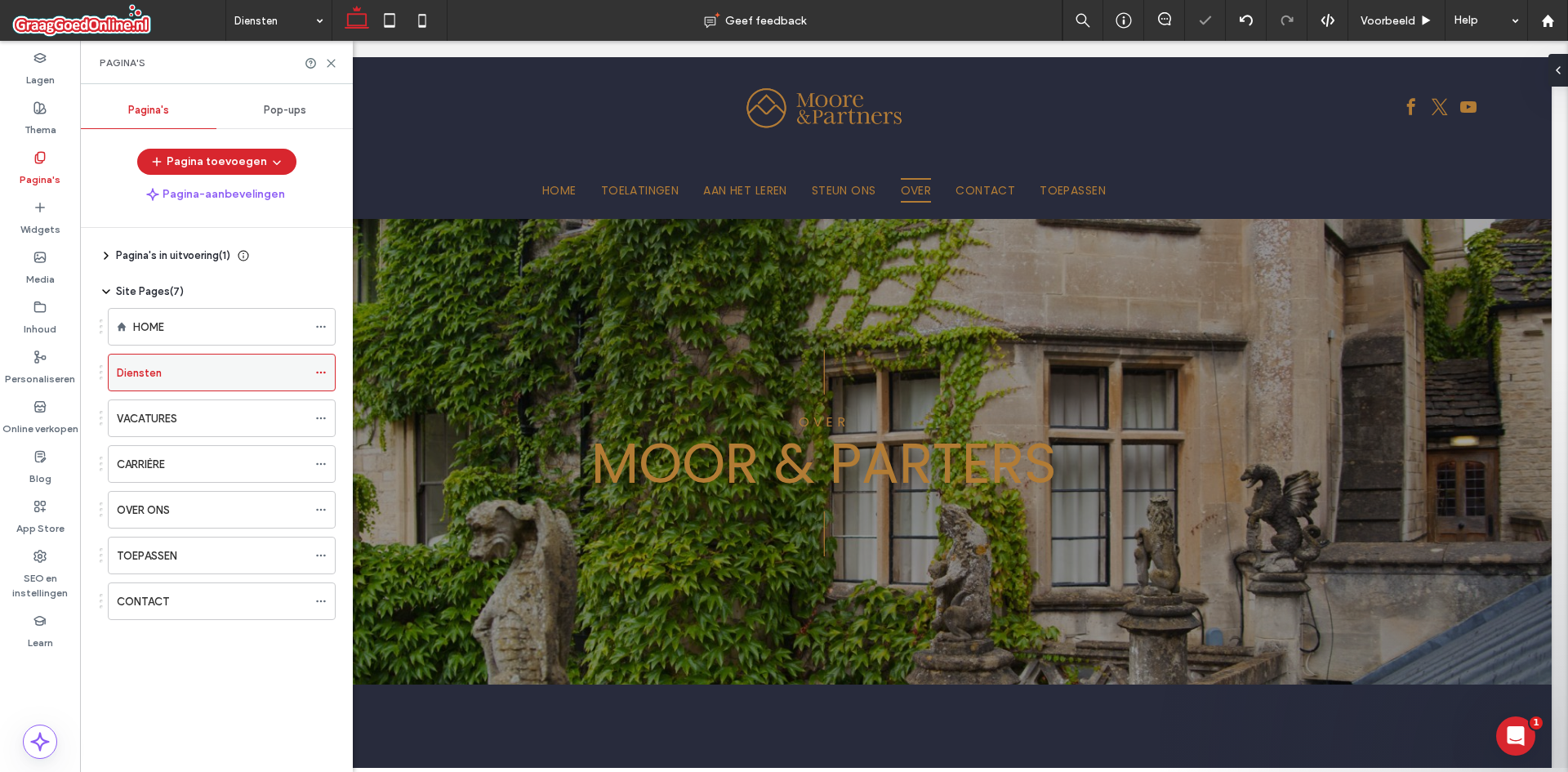
click at [327, 369] on div at bounding box center [324, 373] width 19 height 25
click at [332, 364] on div at bounding box center [324, 373] width 19 height 25
click at [320, 371] on icon at bounding box center [321, 373] width 11 height 11
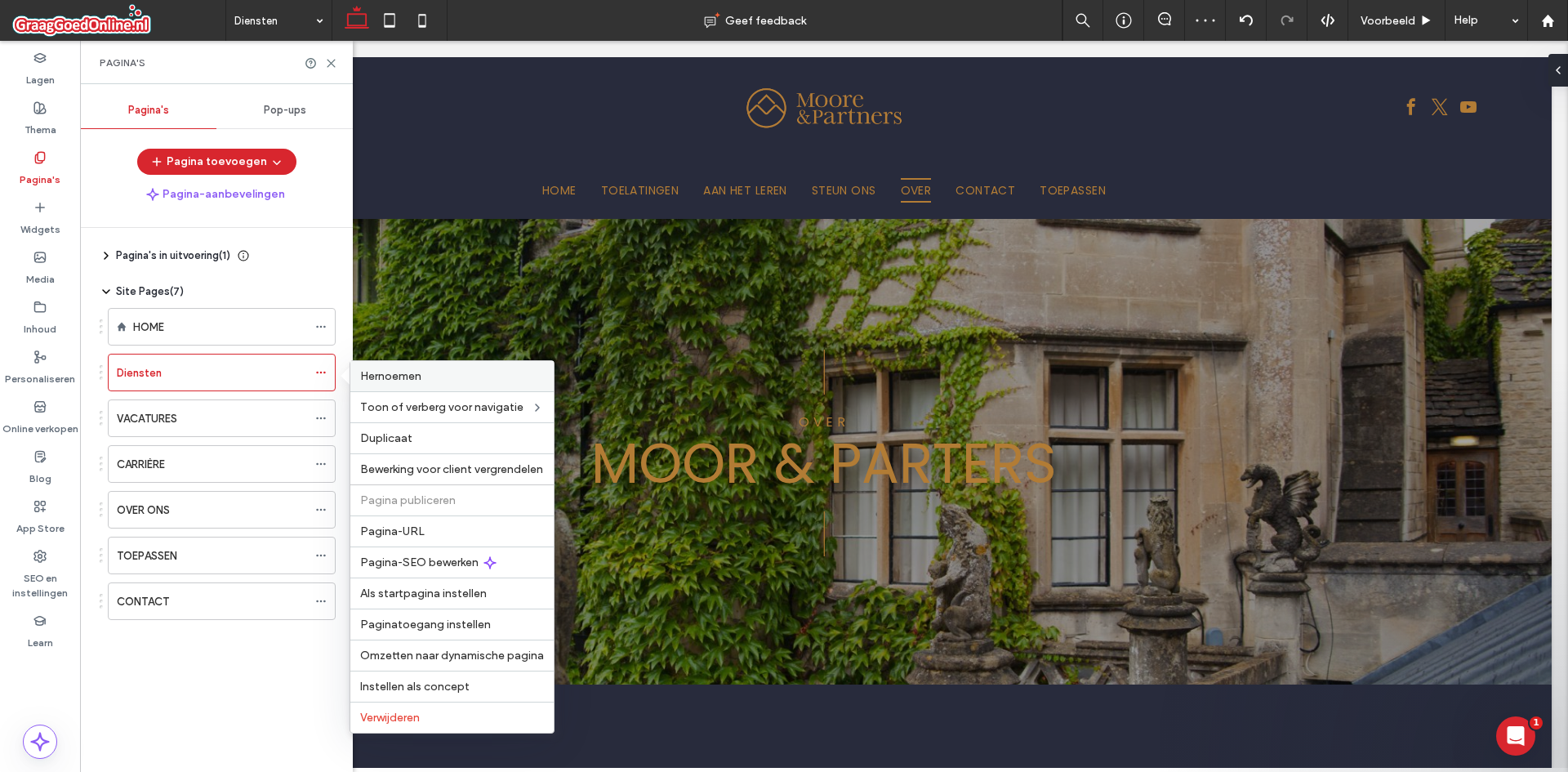
click at [447, 373] on label "Hernoemen" at bounding box center [452, 375] width 183 height 14
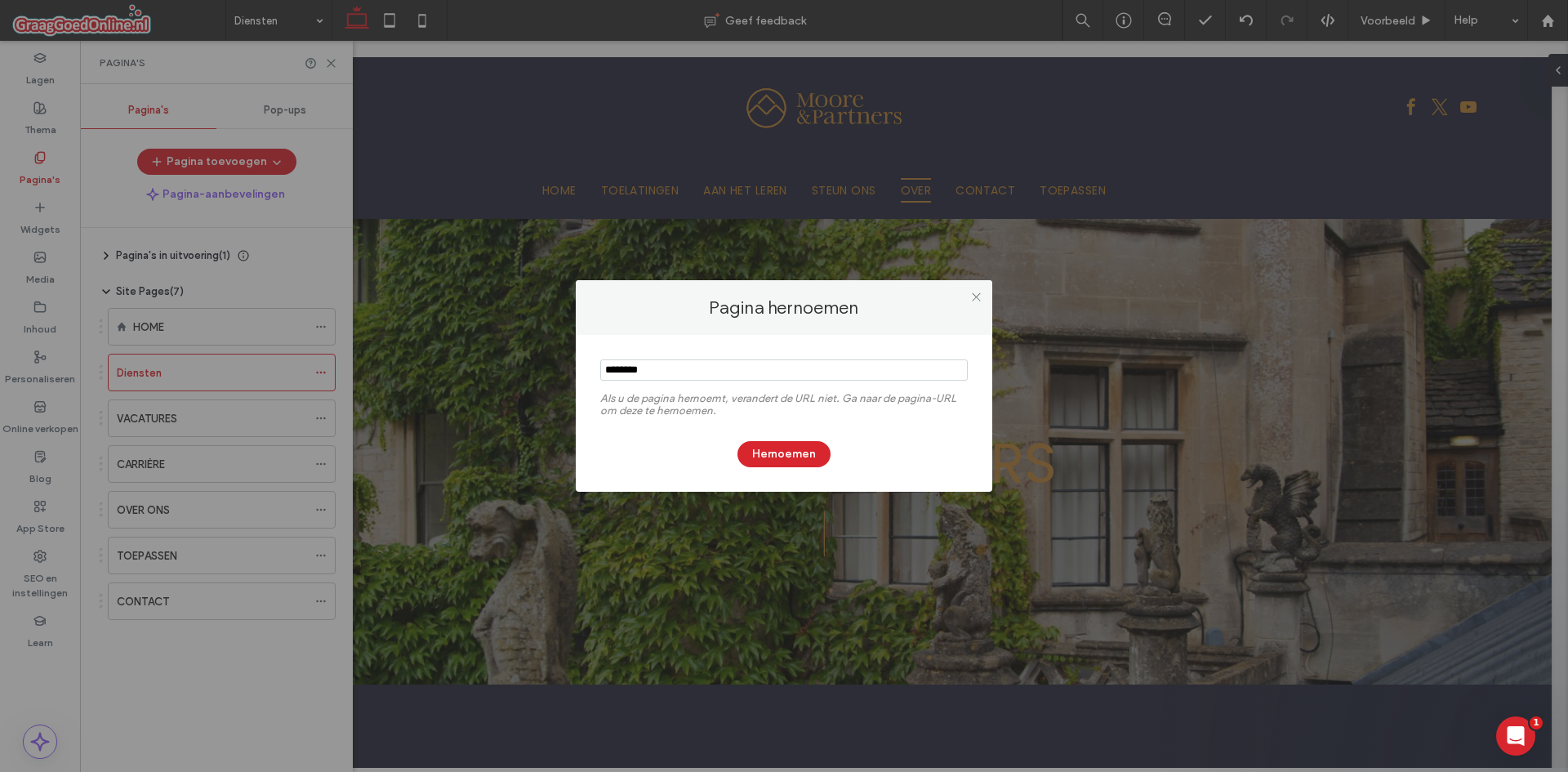
drag, startPoint x: 736, startPoint y: 381, endPoint x: 474, endPoint y: 388, distance: 262.1
click at [360, 386] on div "Pagina hernoemen Als u de pagina hernoemt, verandert de URL niet. Ga naar de pa…" at bounding box center [784, 386] width 1568 height 772
type input "********"
click at [755, 452] on button "Hernoemen" at bounding box center [784, 454] width 93 height 26
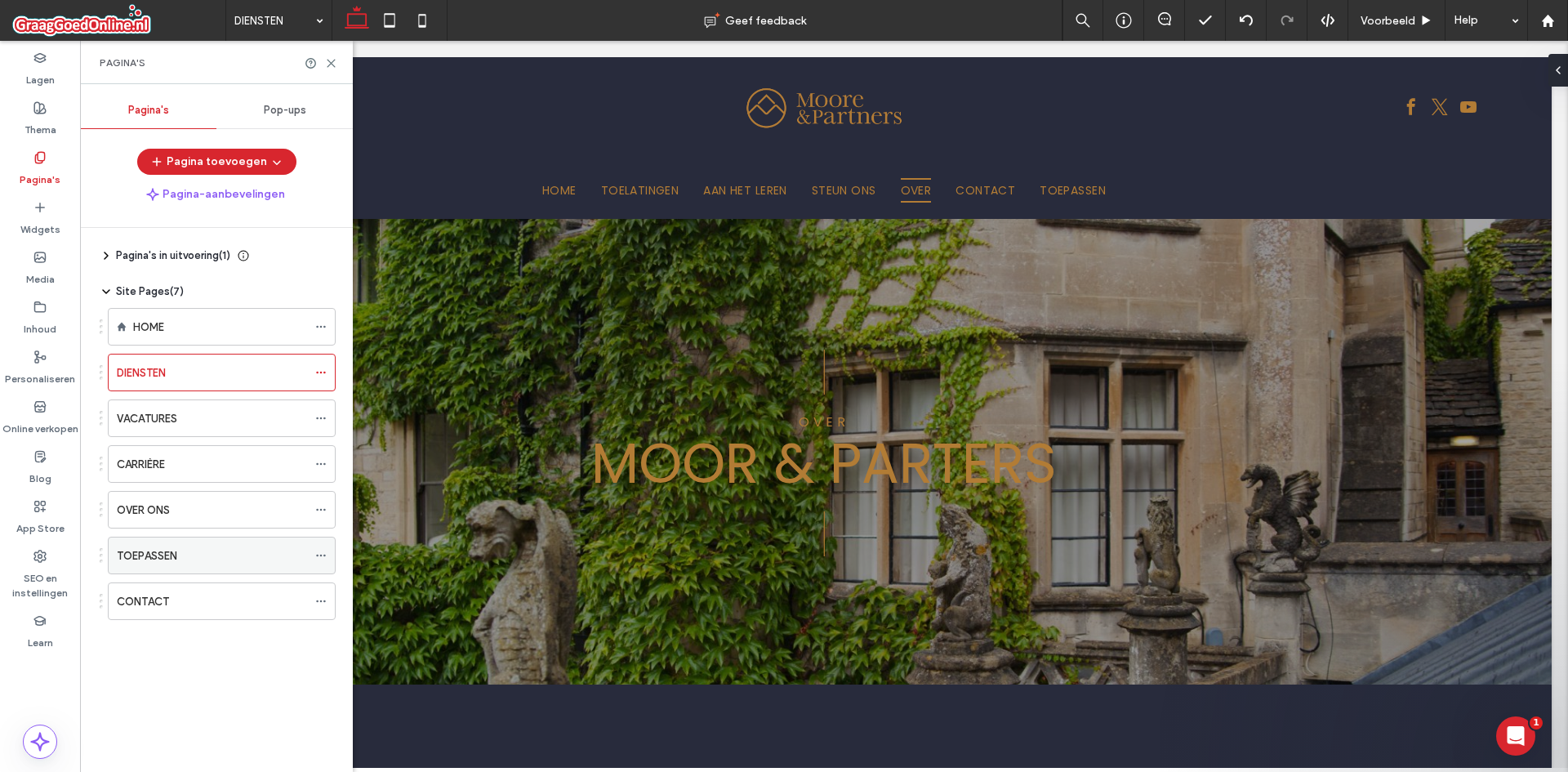
click at [324, 551] on icon at bounding box center [321, 555] width 11 height 11
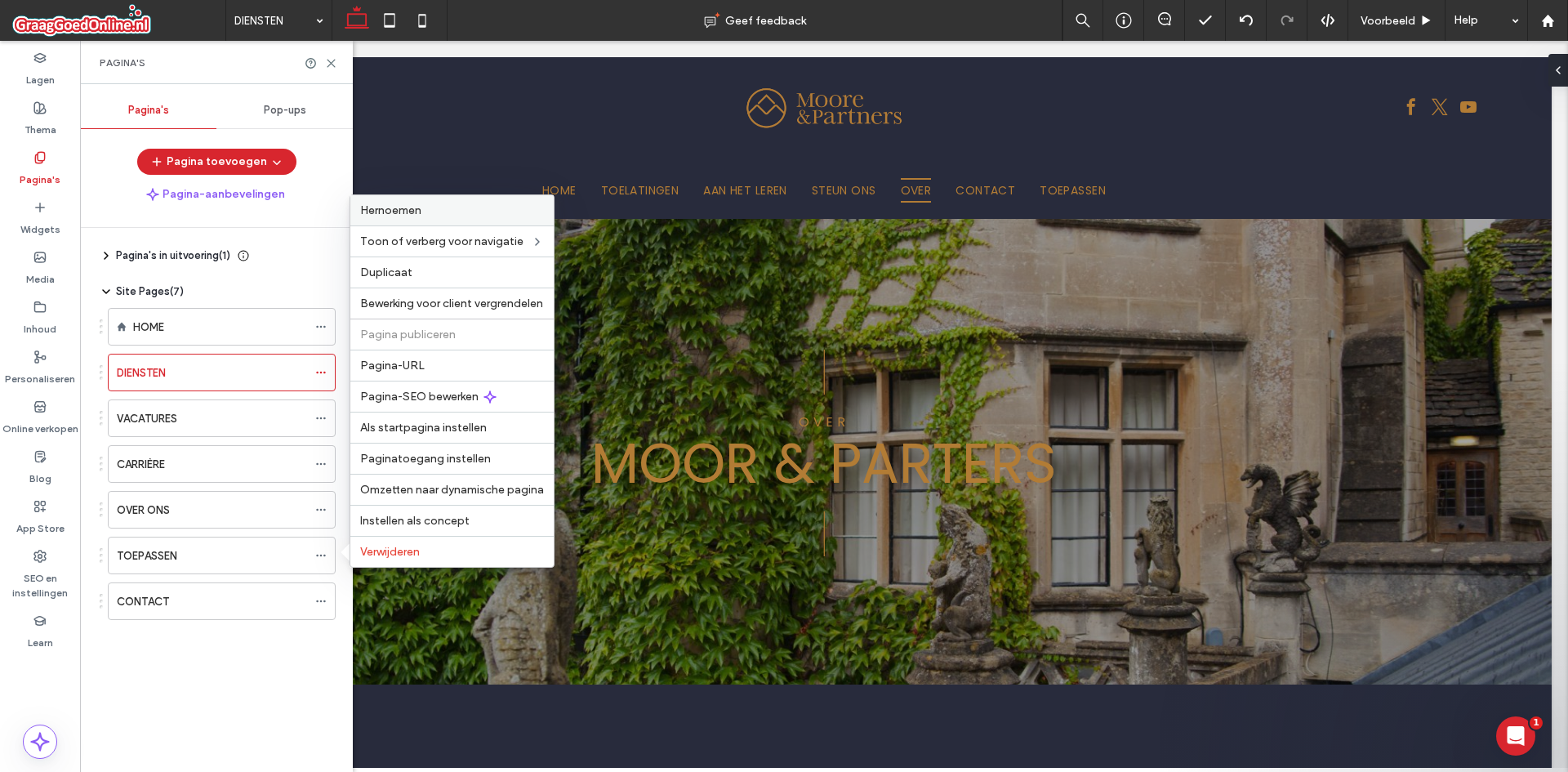
click at [507, 208] on label "Hernoemen" at bounding box center [452, 210] width 183 height 14
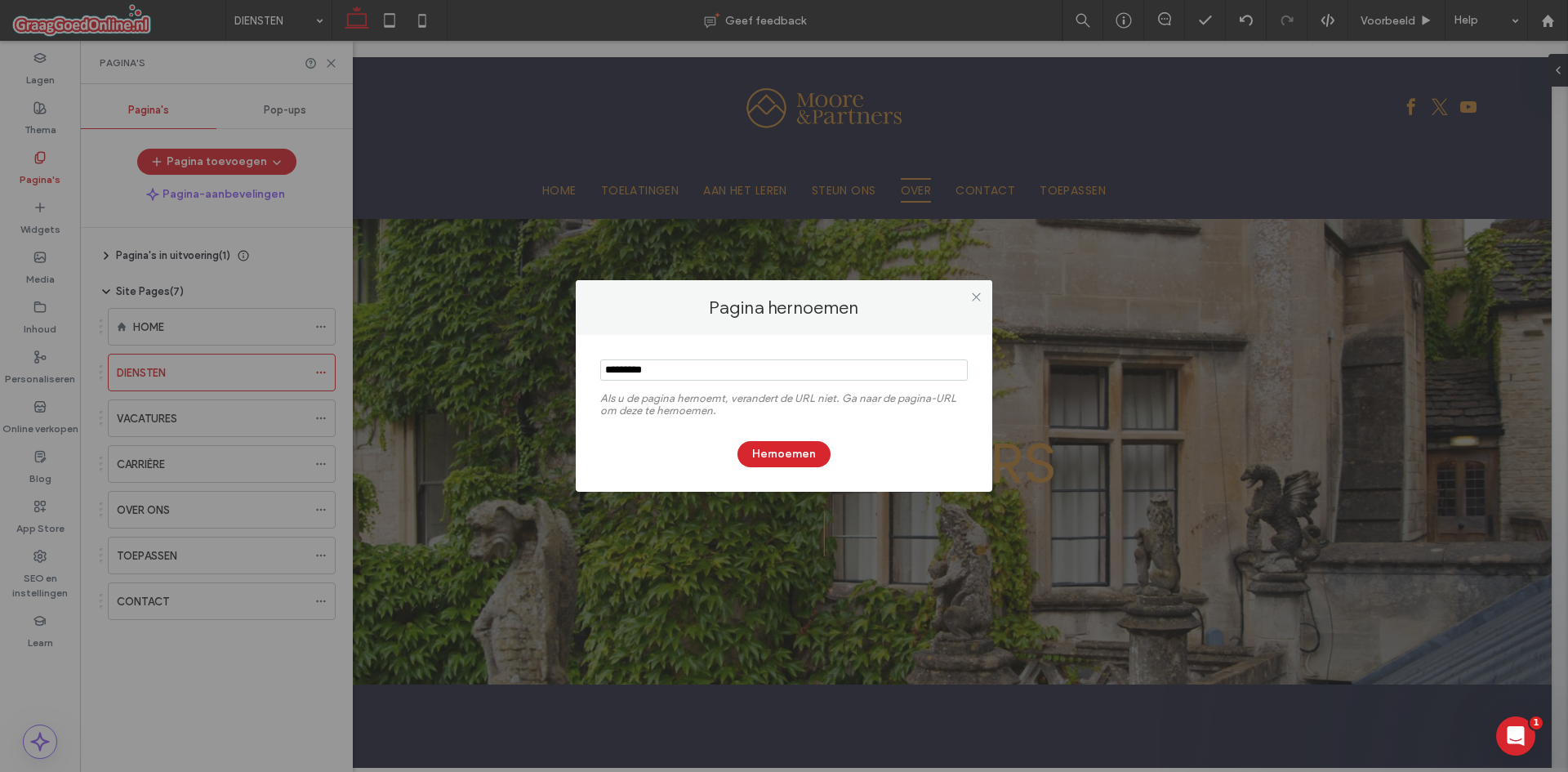
drag, startPoint x: 732, startPoint y: 372, endPoint x: 469, endPoint y: 339, distance: 265.1
click at [469, 339] on div "Pagina hernoemen Als u de pagina hernoemt, verandert de URL niet. Ga naar de pa…" at bounding box center [784, 386] width 1568 height 772
type input "****"
click at [793, 440] on div "Hernoemen" at bounding box center [784, 446] width 368 height 42
click at [794, 441] on button "Hernoemen" at bounding box center [784, 454] width 93 height 26
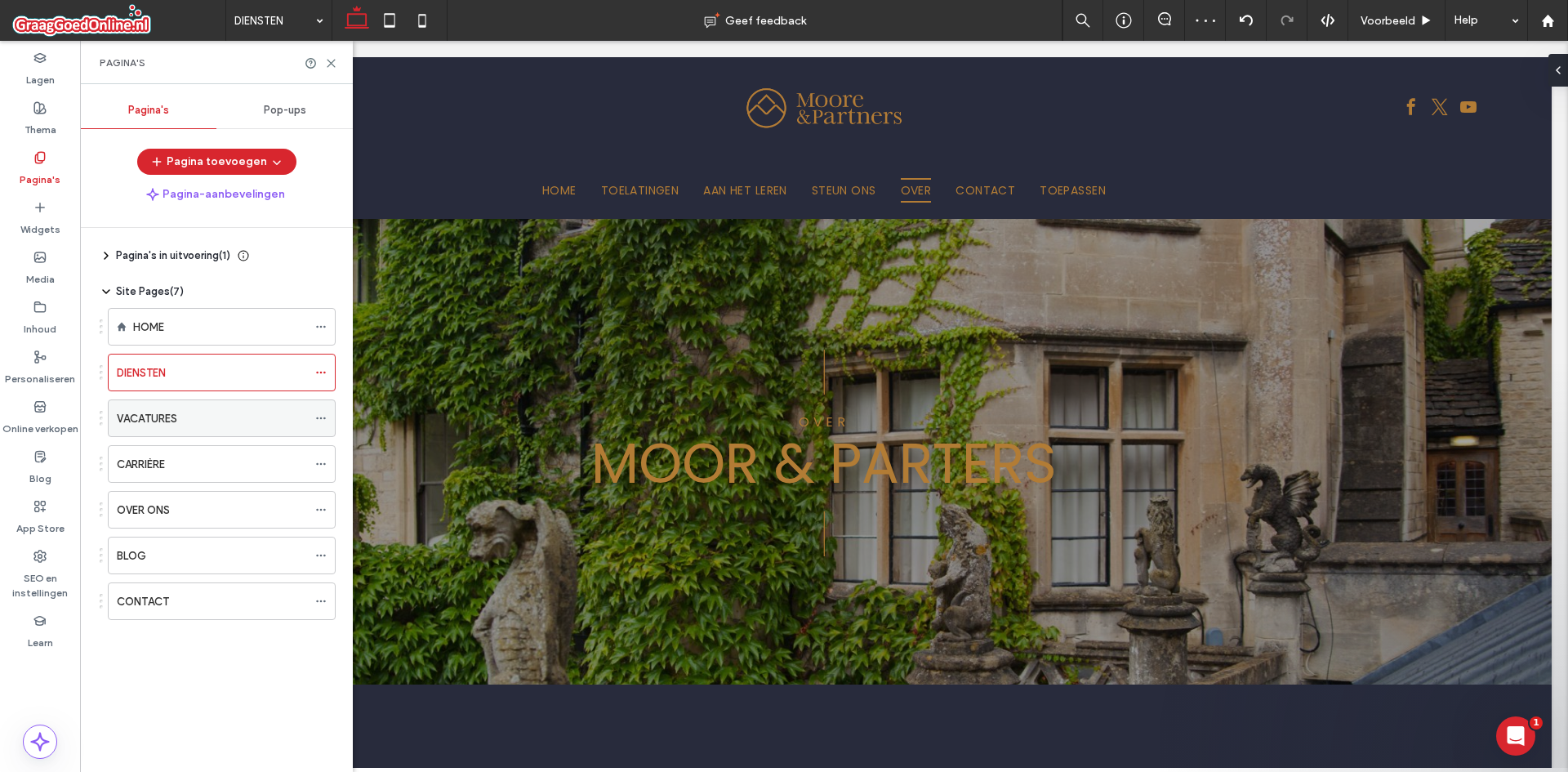
click at [226, 412] on div "VACATURES" at bounding box center [212, 419] width 190 height 18
click at [218, 360] on div "DIENSTEN" at bounding box center [212, 372] width 190 height 36
click at [147, 333] on label "HOME" at bounding box center [148, 327] width 31 height 29
click at [334, 65] on icon at bounding box center [331, 63] width 12 height 12
